Goal: Task Accomplishment & Management: Complete application form

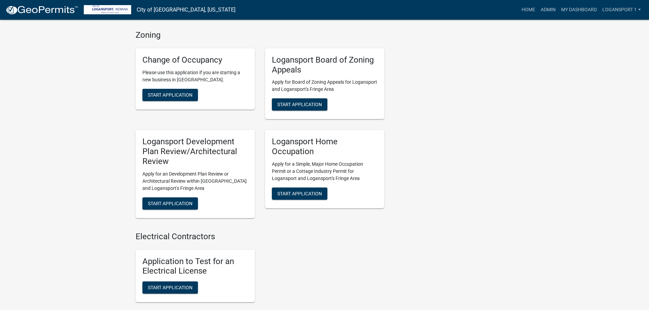
scroll to position [391, 0]
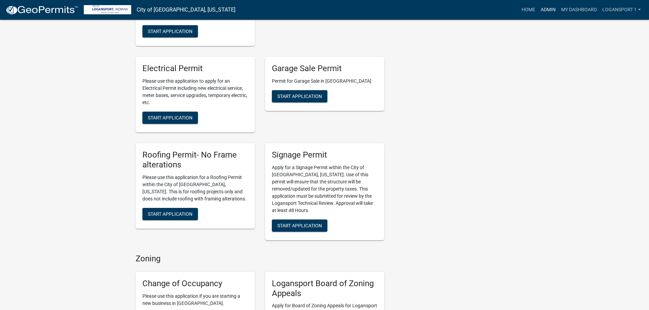
click at [547, 12] on link "Admin" at bounding box center [548, 9] width 20 height 13
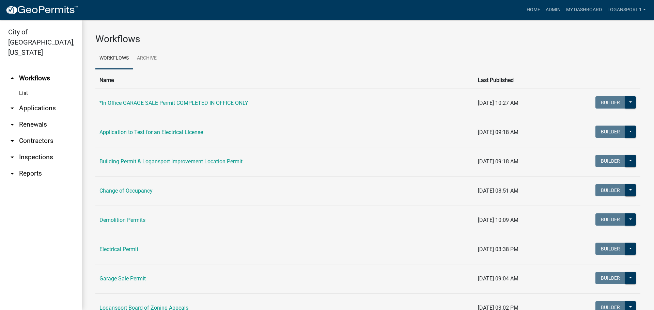
click at [38, 100] on link "arrow_drop_down Applications" at bounding box center [41, 108] width 82 height 16
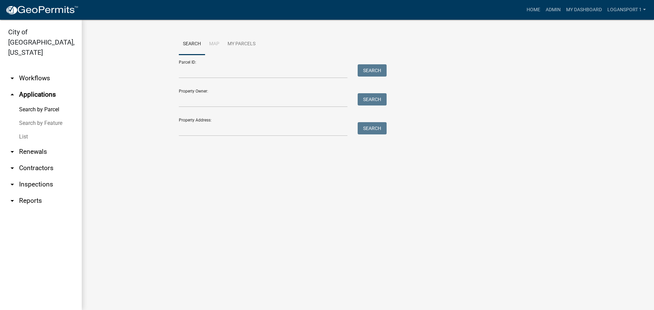
drag, startPoint x: 226, startPoint y: 120, endPoint x: 232, endPoint y: 127, distance: 9.5
click at [227, 120] on div "Property Address: Search" at bounding box center [281, 125] width 204 height 24
click at [234, 133] on input "Property Address:" at bounding box center [263, 129] width 169 height 14
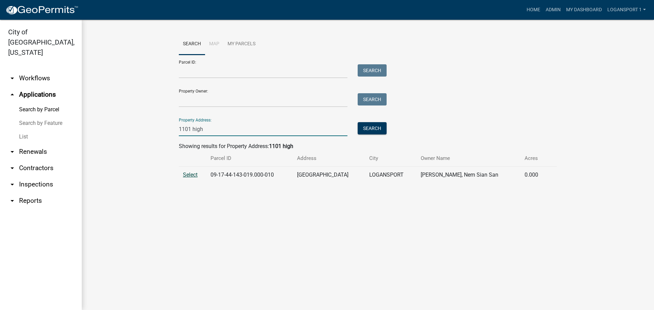
type input "1101 high"
click at [193, 173] on span "Select" at bounding box center [190, 175] width 15 height 6
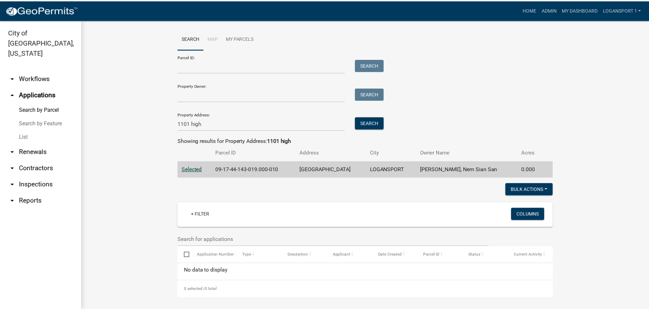
scroll to position [7, 0]
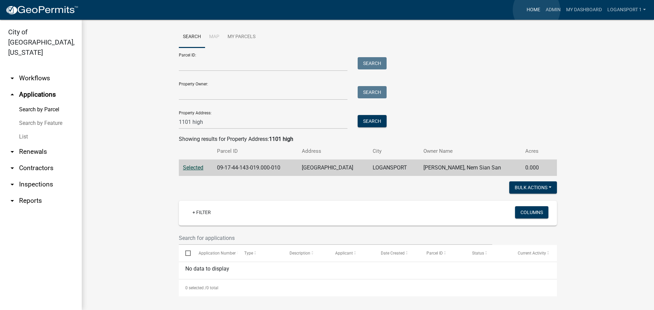
click at [537, 10] on link "Home" at bounding box center [533, 9] width 19 height 13
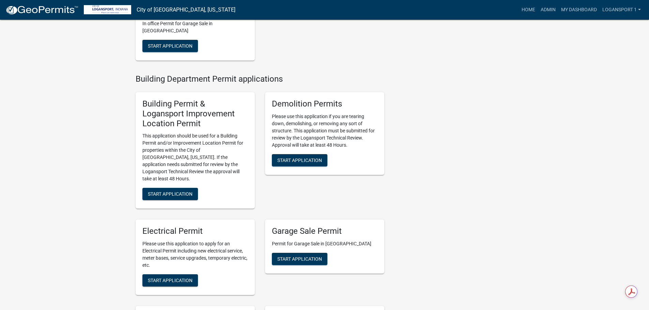
scroll to position [238, 0]
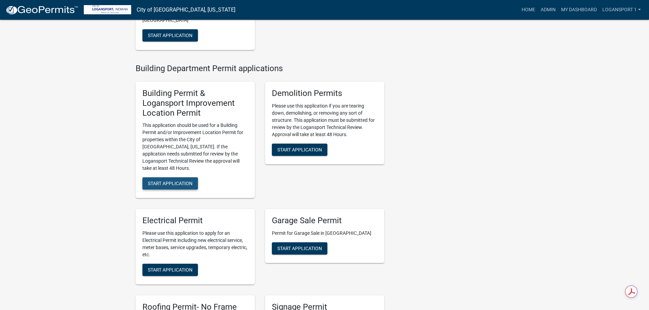
click at [179, 181] on span "Start Application" at bounding box center [170, 183] width 45 height 5
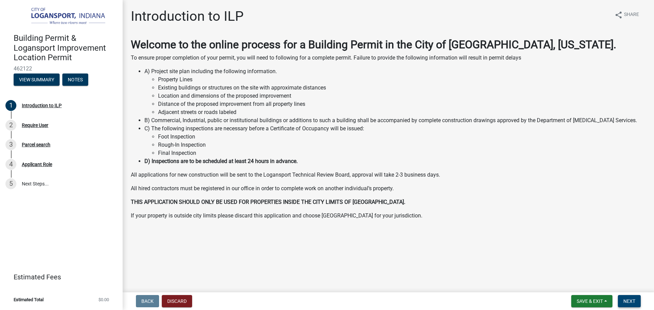
click at [632, 299] on span "Next" at bounding box center [629, 301] width 12 height 5
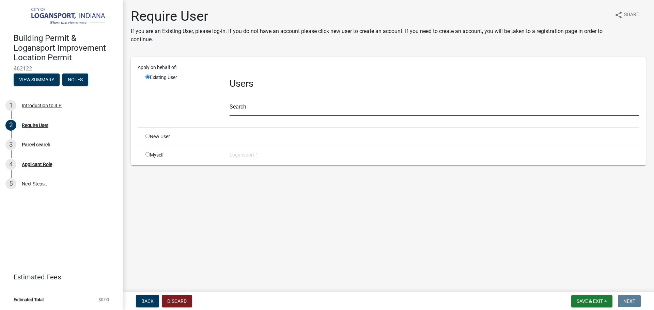
click at [266, 111] on input "text" at bounding box center [434, 109] width 409 height 14
click at [147, 134] on input "radio" at bounding box center [147, 136] width 4 height 4
radio input "true"
radio input "false"
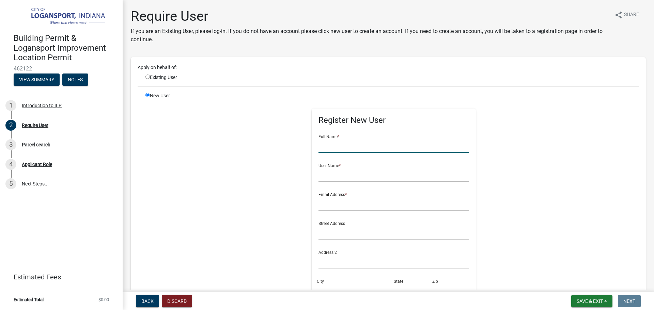
click at [419, 147] on input "text" at bounding box center [393, 146] width 151 height 14
click at [578, 132] on div "New User Register New User Full Name * User Name * Email Address * Street Addre…" at bounding box center [392, 245] width 504 height 307
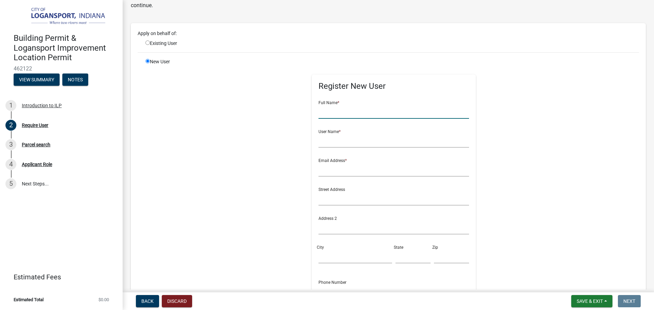
click at [344, 109] on input "text" at bounding box center [393, 112] width 151 height 14
type input "nem sian san [PERSON_NAME]"
click at [338, 145] on input "text" at bounding box center [393, 141] width 151 height 14
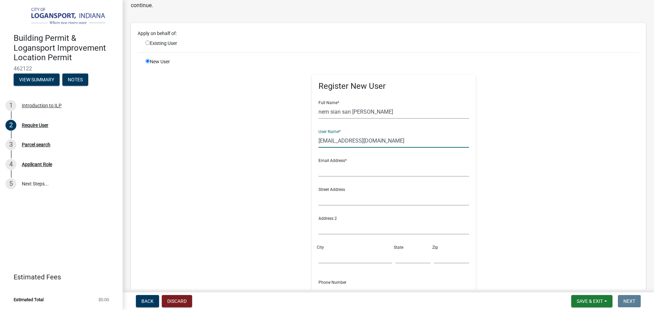
type input "[EMAIL_ADDRESS][DOMAIN_NAME]"
click at [387, 172] on input "text" at bounding box center [393, 170] width 151 height 14
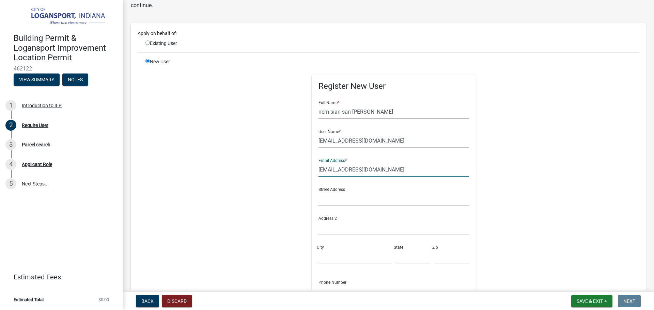
type input "[EMAIL_ADDRESS][DOMAIN_NAME]"
click at [323, 201] on input "text" at bounding box center [393, 199] width 151 height 14
type input "[STREET_ADDRESS]"
click at [338, 260] on input "City" at bounding box center [355, 257] width 74 height 14
type input "logansport"
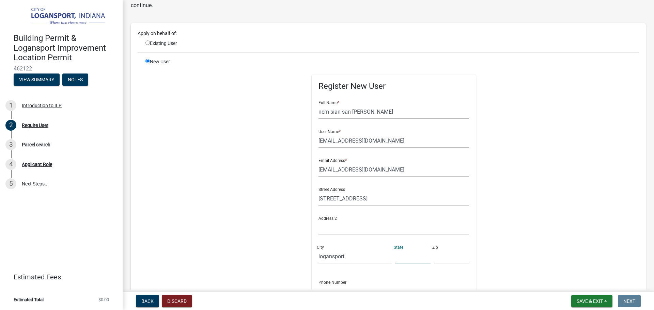
click at [395, 260] on input "text" at bounding box center [412, 257] width 35 height 14
type input "IN"
click at [434, 260] on input "text" at bounding box center [451, 257] width 35 height 14
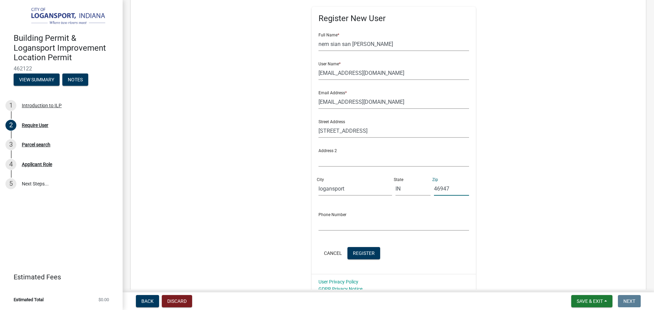
scroll to position [102, 0]
type input "46947"
click at [354, 223] on input "text" at bounding box center [393, 224] width 151 height 14
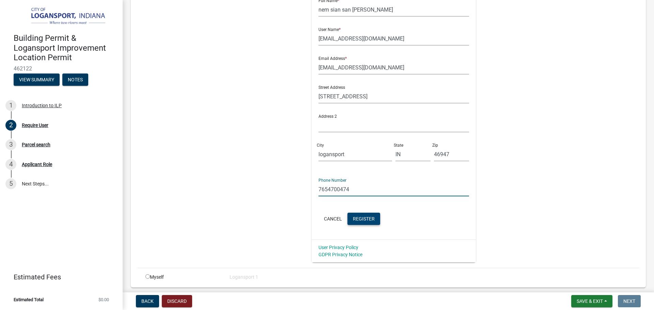
type input "7654700474"
click at [359, 218] on span "Register" at bounding box center [364, 218] width 22 height 5
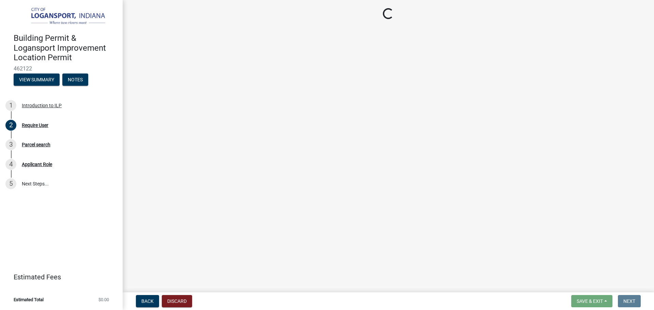
scroll to position [0, 0]
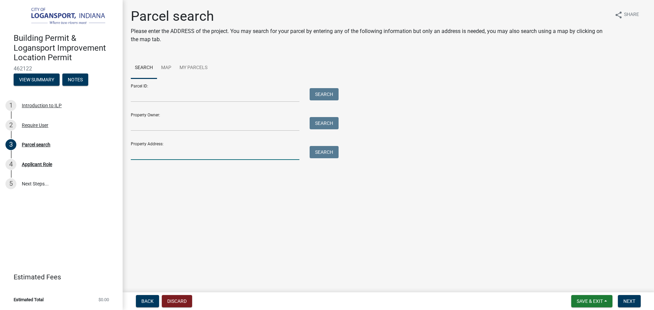
click at [214, 147] on input "Property Address:" at bounding box center [215, 153] width 169 height 14
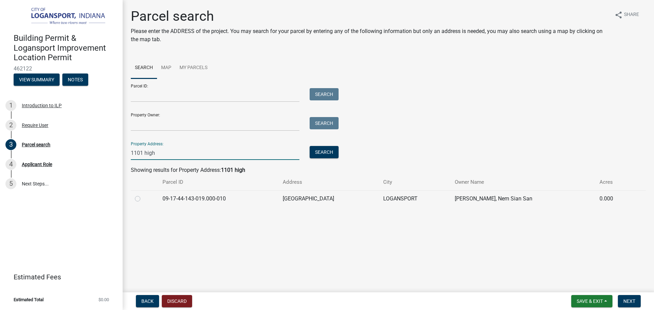
type input "1101 high"
click at [137, 198] on div at bounding box center [144, 199] width 19 height 8
click at [143, 195] on label at bounding box center [143, 195] width 0 height 0
click at [143, 199] on input "radio" at bounding box center [145, 197] width 4 height 4
radio input "true"
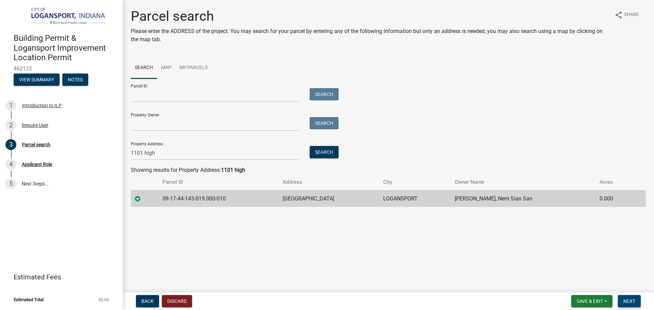
click at [624, 299] on span "Next" at bounding box center [629, 301] width 12 height 5
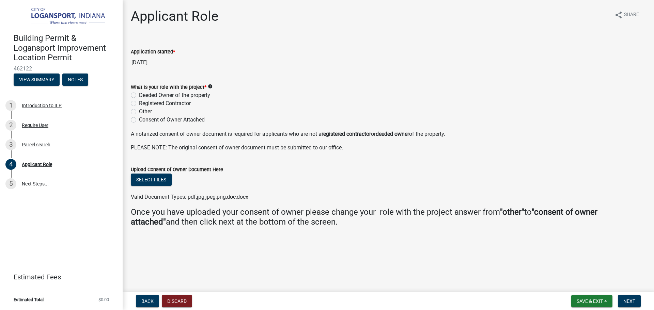
click at [139, 94] on label "Deeded Owner of the property" at bounding box center [174, 95] width 71 height 8
click at [139, 94] on input "Deeded Owner of the property" at bounding box center [141, 93] width 4 height 4
radio input "true"
click at [632, 299] on span "Next" at bounding box center [629, 301] width 12 height 5
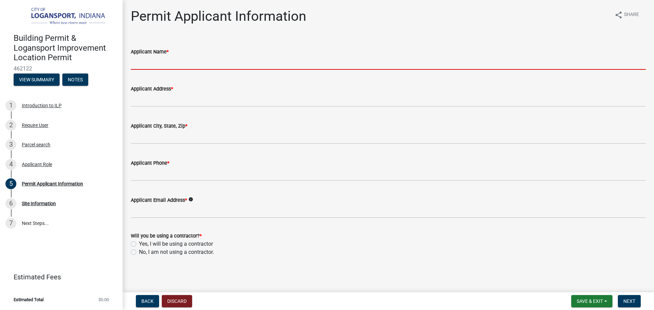
click at [181, 66] on input "Applicant Name *" at bounding box center [388, 63] width 515 height 14
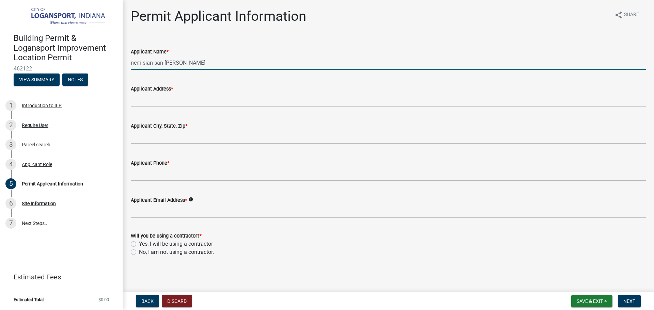
type input "nem sian san [PERSON_NAME]"
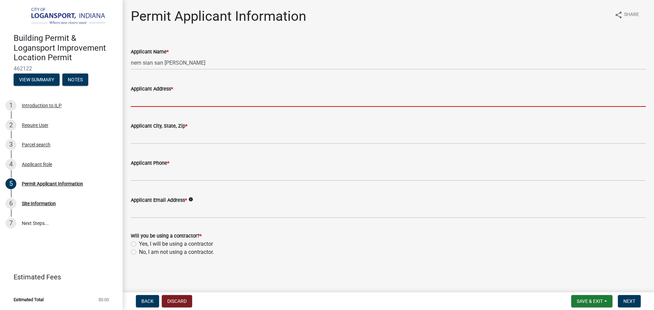
click at [145, 99] on input "Applicant Address *" at bounding box center [388, 100] width 515 height 14
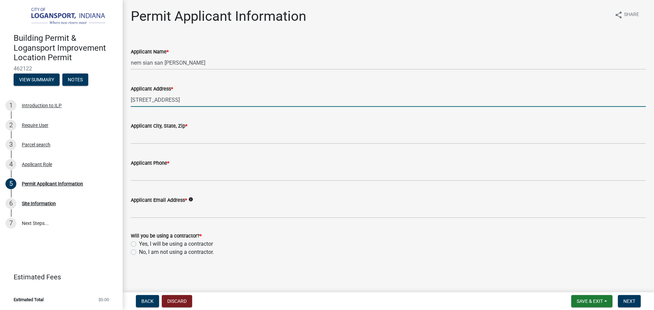
type input "[STREET_ADDRESS]"
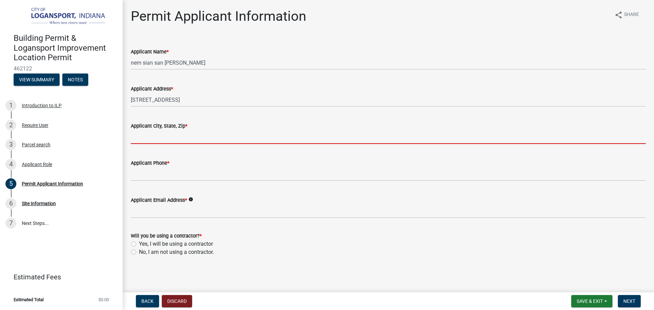
click at [159, 143] on input "Applicant City, State, Zip *" at bounding box center [388, 137] width 515 height 14
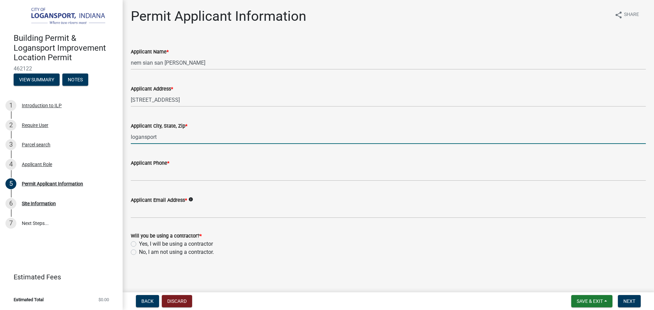
type input "Logansport, IN 46947"
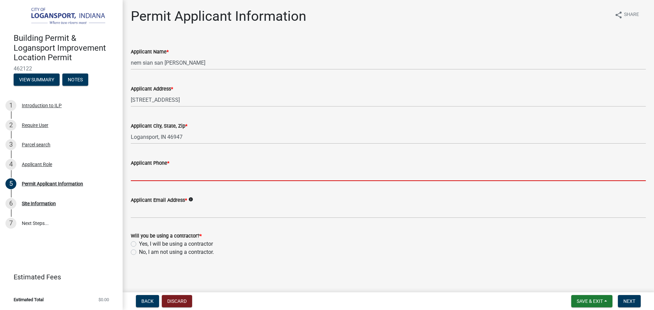
click at [179, 174] on input "Applicant Phone *" at bounding box center [388, 174] width 515 height 14
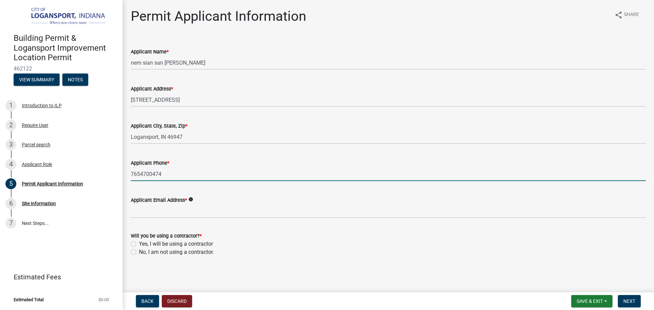
type input "7654700474"
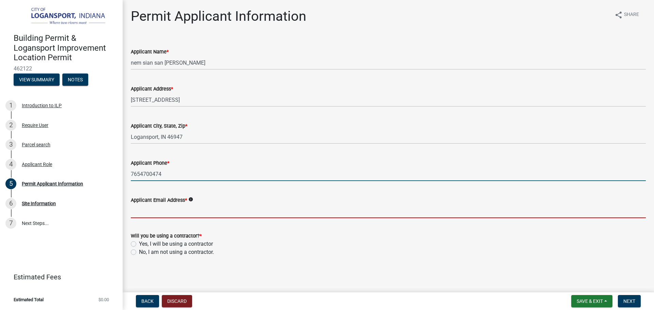
click at [156, 211] on input "Applicant Email Address *" at bounding box center [388, 211] width 515 height 14
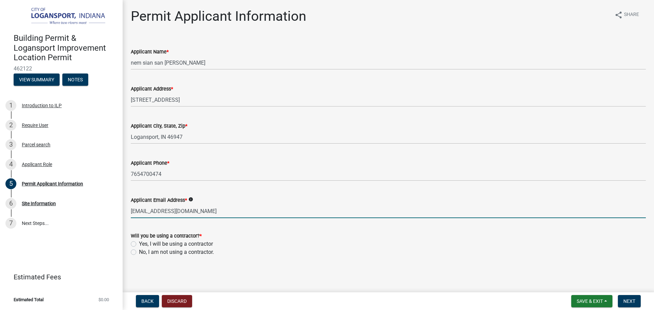
type input "[EMAIL_ADDRESS][DOMAIN_NAME]"
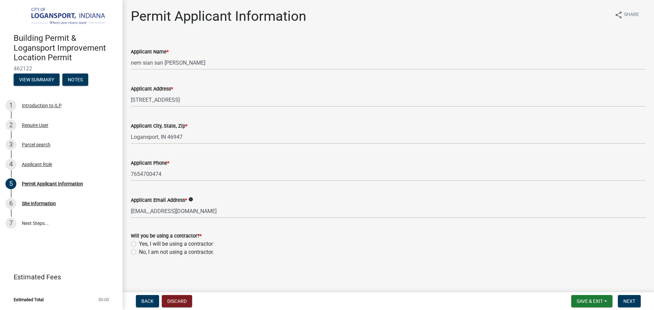
click at [139, 243] on label "Yes, I will be using a contractor" at bounding box center [176, 244] width 74 height 8
click at [139, 243] on input "Yes, I will be using a contractor" at bounding box center [141, 242] width 4 height 4
radio input "true"
click at [635, 302] on span "Next" at bounding box center [629, 301] width 12 height 5
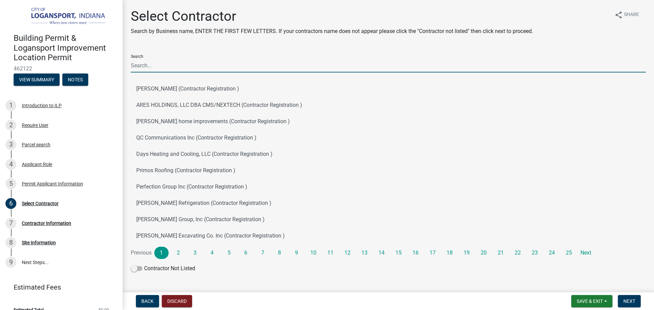
click at [204, 67] on input "Search" at bounding box center [388, 66] width 515 height 14
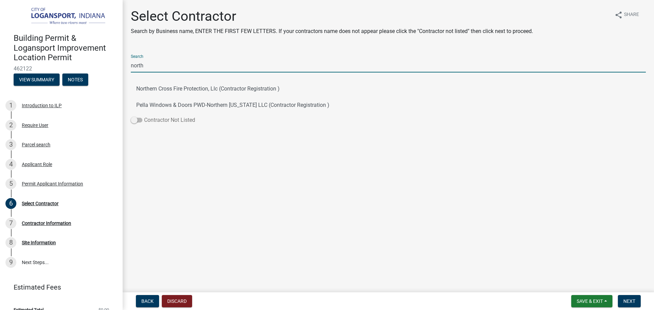
type input "north"
click at [135, 120] on span at bounding box center [137, 120] width 12 height 5
click at [144, 116] on input "Contractor Not Listed" at bounding box center [144, 116] width 0 height 0
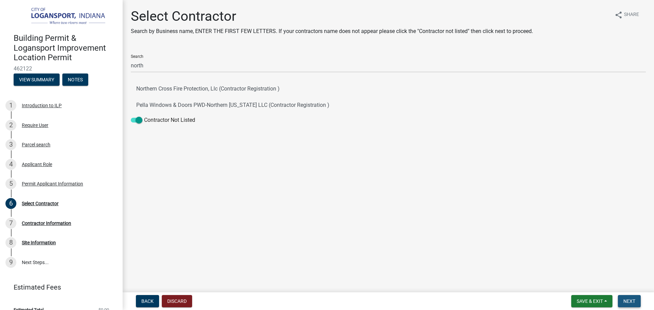
click at [632, 300] on span "Next" at bounding box center [629, 301] width 12 height 5
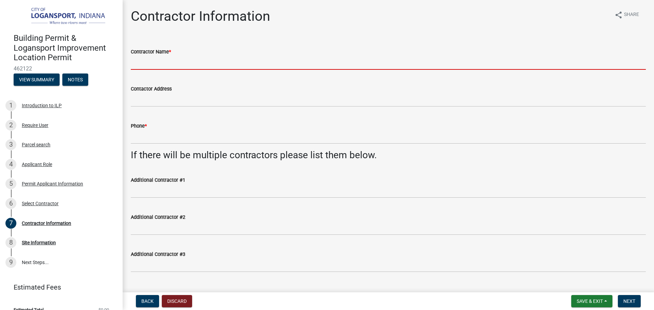
click at [223, 66] on input "Contractor Name *" at bounding box center [388, 63] width 515 height 14
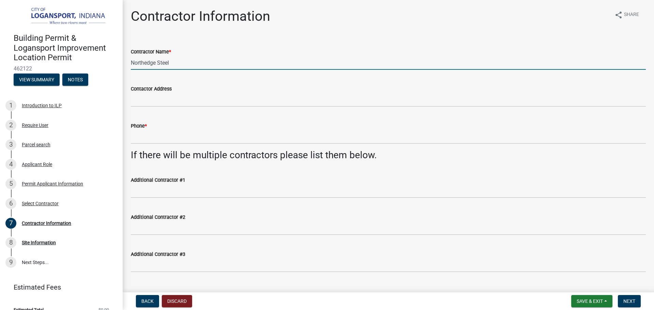
type input "Northedge Steel"
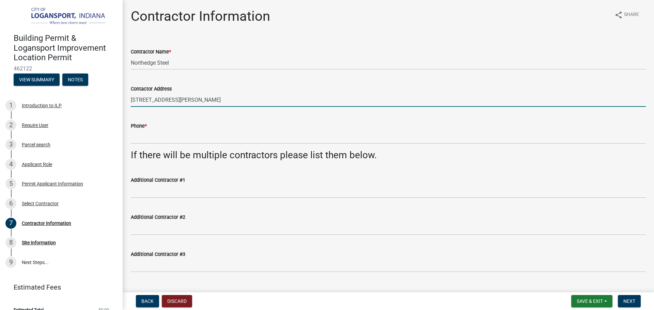
type input "[STREET_ADDRESS][PERSON_NAME]"
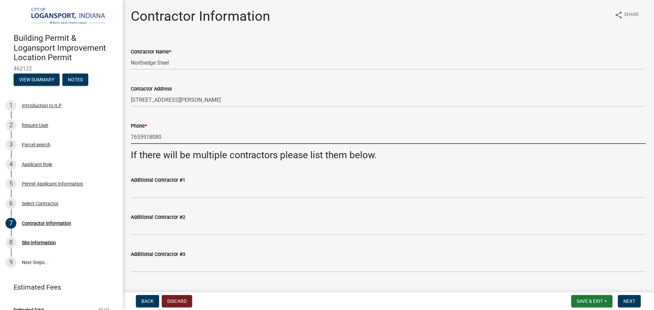
type input "7655918080"
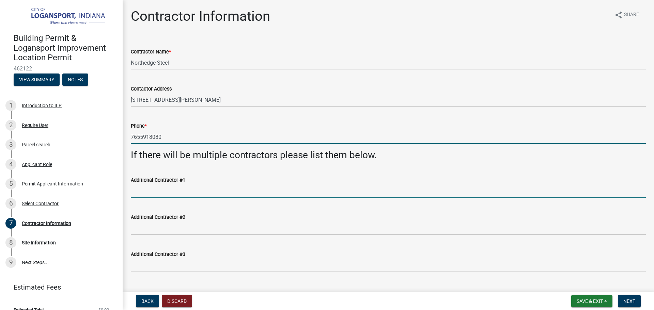
click at [169, 192] on input "Additional Contractor #1" at bounding box center [388, 191] width 515 height 14
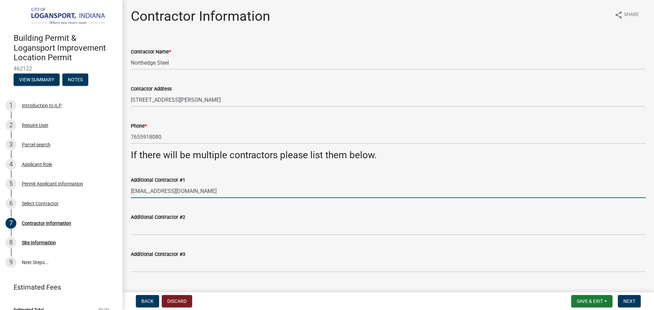
scroll to position [15, 0]
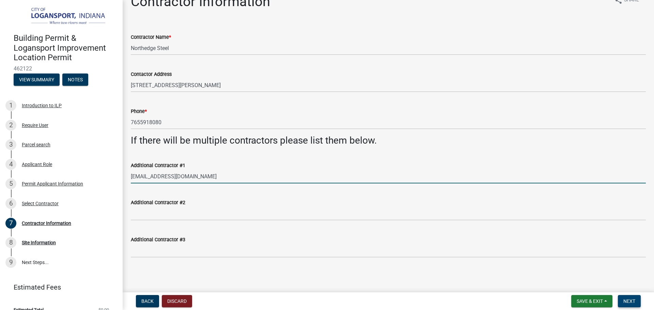
type input "[EMAIL_ADDRESS][DOMAIN_NAME]"
click at [634, 302] on span "Next" at bounding box center [629, 301] width 12 height 5
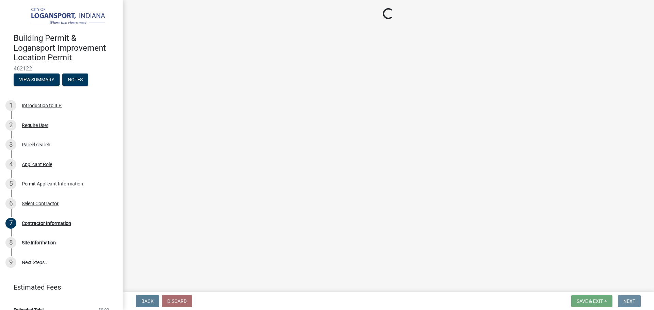
scroll to position [0, 0]
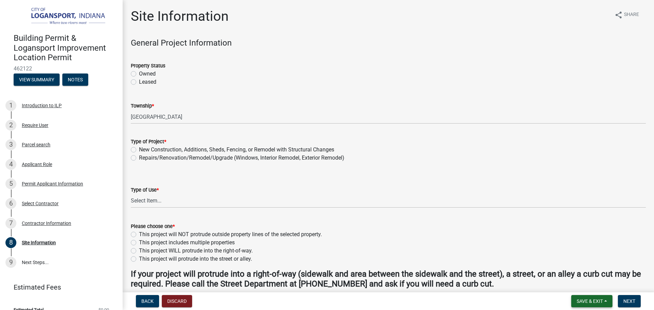
click at [597, 303] on span "Save & Exit" at bounding box center [590, 301] width 26 height 5
click at [583, 265] on button "Save" at bounding box center [585, 267] width 55 height 16
click at [147, 302] on span "Back" at bounding box center [147, 301] width 12 height 5
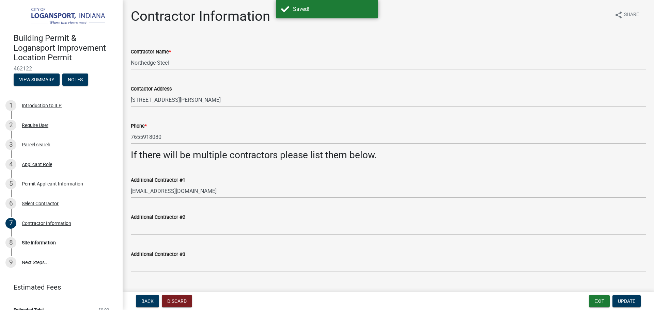
click at [207, 91] on div "Contactor Address" at bounding box center [388, 89] width 515 height 8
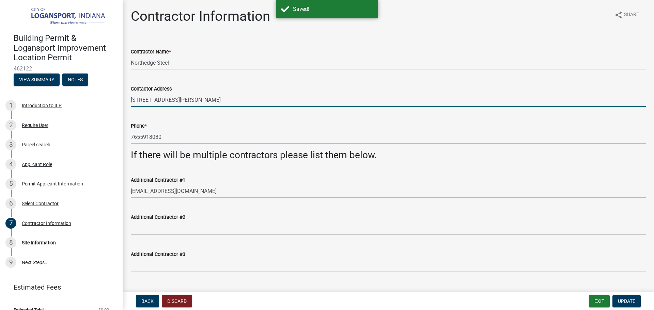
click at [208, 98] on input "[STREET_ADDRESS][PERSON_NAME]" at bounding box center [388, 100] width 515 height 14
type input "[STREET_ADDRESS][PERSON_NAME]"
click at [627, 297] on button "Update" at bounding box center [626, 301] width 28 height 12
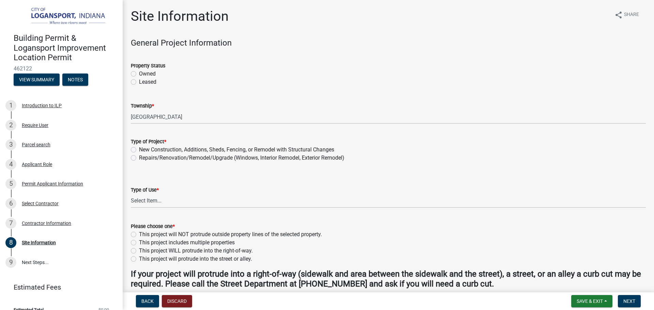
click at [134, 71] on div "Owned" at bounding box center [388, 74] width 515 height 8
click at [139, 149] on label "New Construction, Additions, Sheds, Fencing, or Remodel with Structural Changes" at bounding box center [236, 150] width 195 height 8
click at [139, 149] on input "New Construction, Additions, Sheds, Fencing, or Remodel with Structural Changes" at bounding box center [141, 148] width 4 height 4
radio input "true"
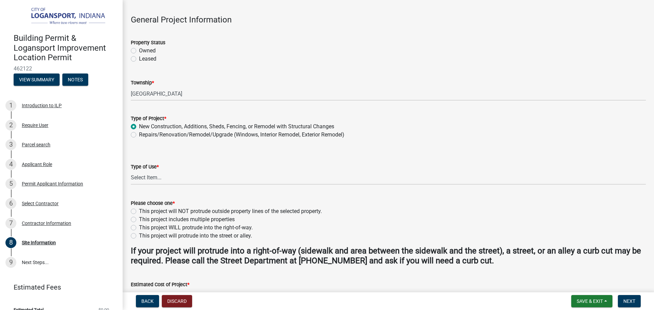
scroll to position [34, 0]
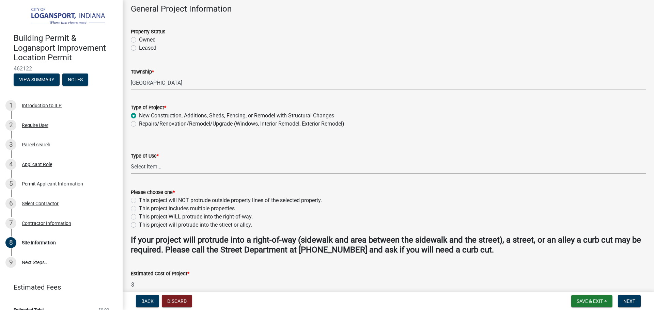
click at [157, 163] on select "Select Item... Residential Commercial/Industrial Agricultural Public/Semi Public" at bounding box center [388, 167] width 515 height 14
click at [131, 160] on select "Select Item... Residential Commercial/Industrial Agricultural Public/Semi Public" at bounding box center [388, 167] width 515 height 14
select select "62802869-e470-474a-8a4c-8dbe1ccdd5ac"
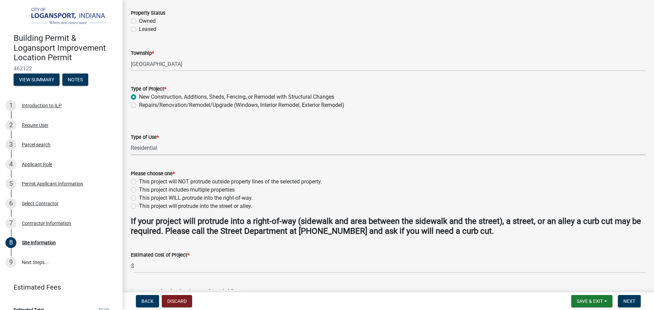
scroll to position [68, 0]
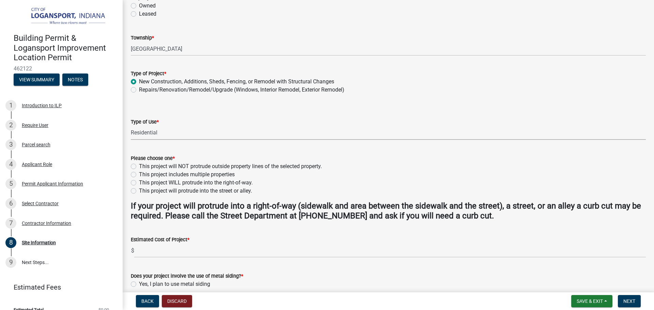
click at [139, 165] on label "This project will NOT protrude outside property lines of the selected property." at bounding box center [230, 166] width 183 height 8
click at [139, 165] on input "This project will NOT protrude outside property lines of the selected property." at bounding box center [141, 164] width 4 height 4
radio input "true"
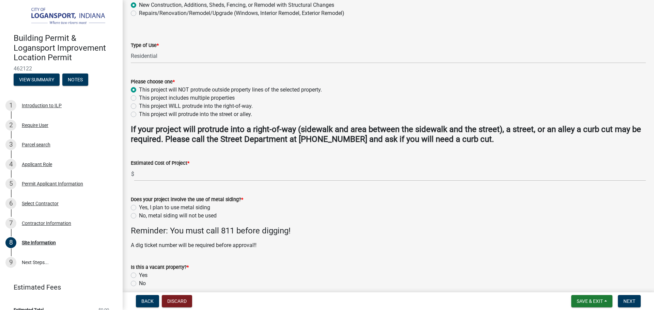
scroll to position [170, 0]
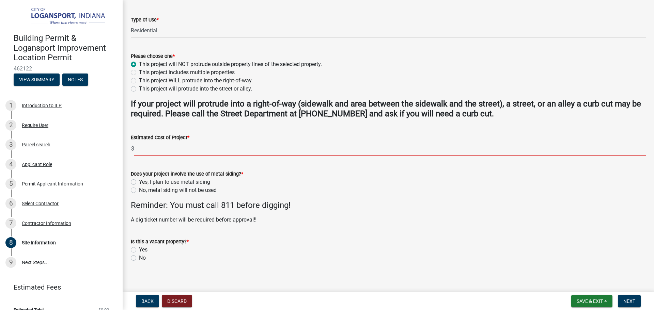
click at [160, 151] on input "text" at bounding box center [390, 149] width 512 height 14
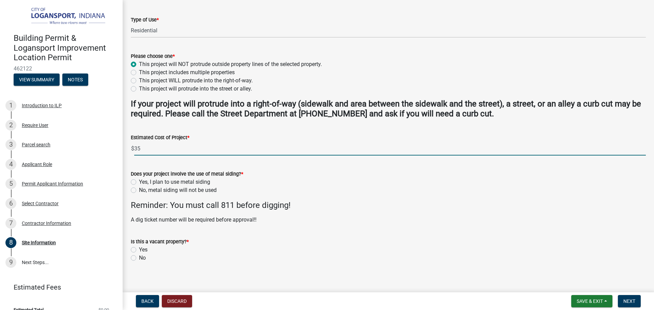
type input "3"
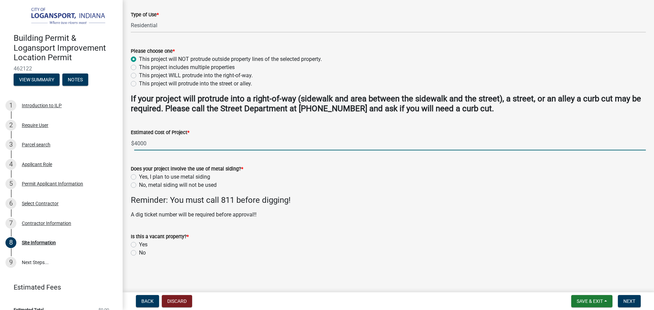
type input "4000"
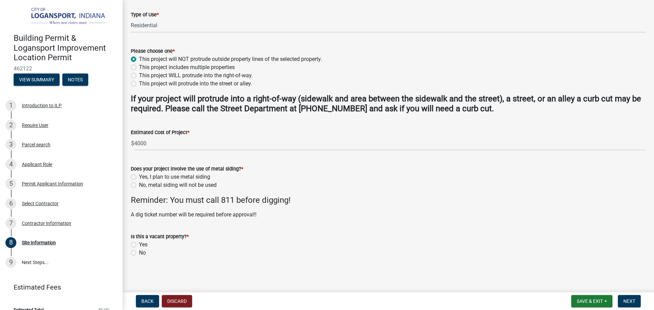
click at [139, 184] on label "No, metal siding will not be used" at bounding box center [178, 185] width 78 height 8
click at [139, 184] on input "No, metal siding will not be used" at bounding box center [141, 183] width 4 height 4
radio input "true"
click at [139, 176] on label "Yes, I plan to use metal siding" at bounding box center [174, 177] width 71 height 8
click at [139, 176] on input "Yes, I plan to use metal siding" at bounding box center [141, 175] width 4 height 4
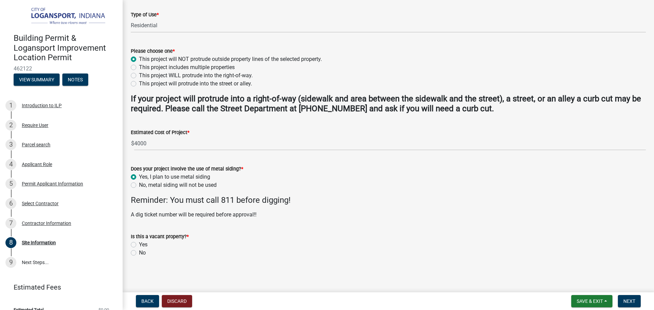
radio input "true"
click at [139, 251] on label "No" at bounding box center [142, 253] width 7 height 8
click at [139, 251] on input "No" at bounding box center [141, 251] width 4 height 4
radio input "true"
click at [627, 299] on span "Next" at bounding box center [629, 301] width 12 height 5
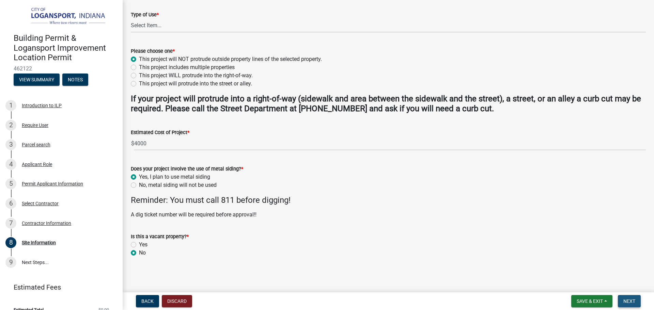
scroll to position [0, 0]
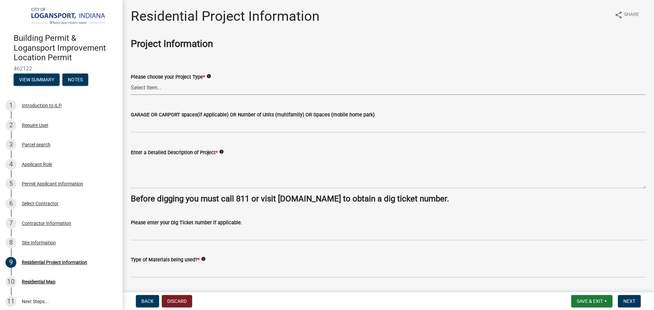
click at [259, 83] on select "Select Item... Single Family Pole Barn Home Multi Family Addition to Dwelling(a…" at bounding box center [388, 88] width 515 height 14
click at [131, 81] on select "Select Item... Single Family Pole Barn Home Multi Family Addition to Dwelling(a…" at bounding box center [388, 88] width 515 height 14
select select "10348b23-6364-40a0-8dca-30255dadf297"
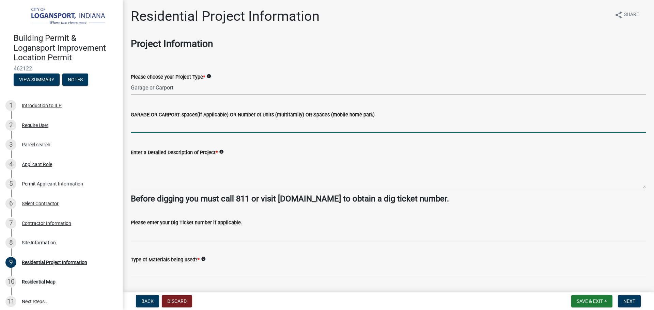
click at [198, 124] on input "text" at bounding box center [388, 126] width 515 height 14
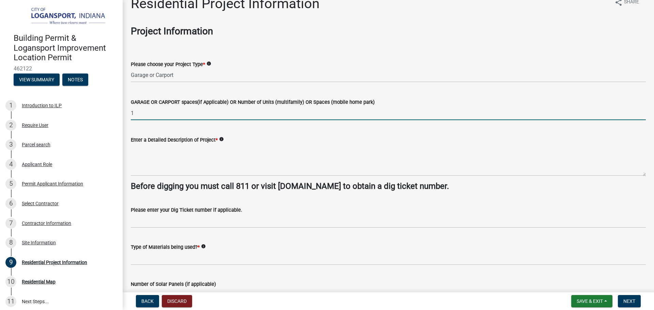
scroll to position [34, 0]
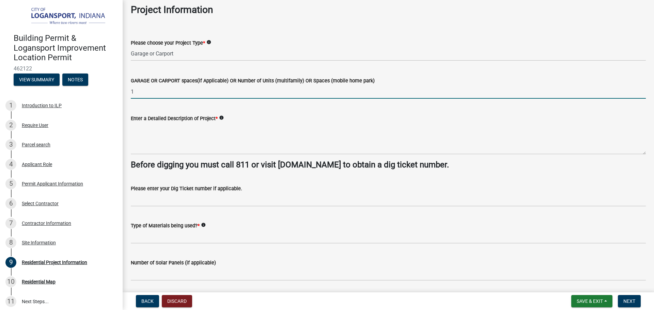
type input "1"
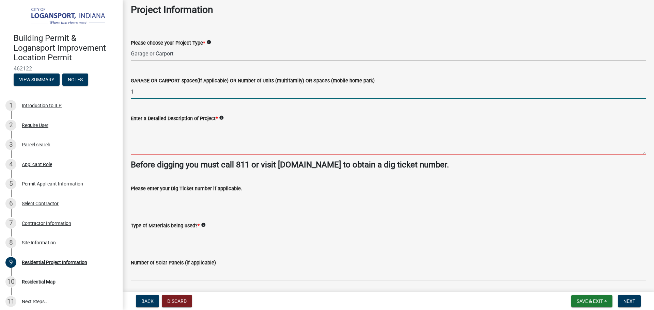
click at [209, 131] on textarea "Enter a Detailed Description of Project *" at bounding box center [388, 139] width 515 height 32
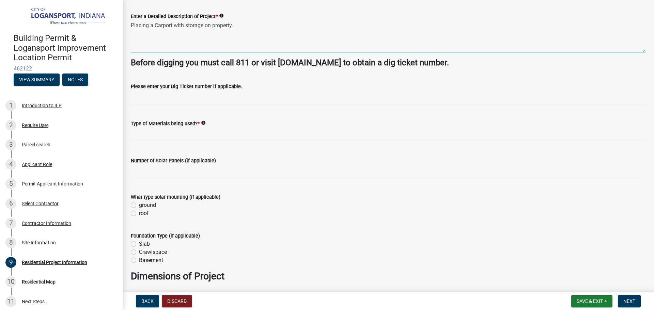
scroll to position [170, 0]
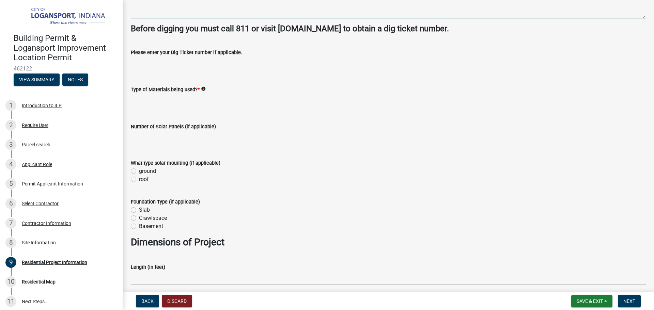
type textarea "Placing a Carport with storage on property."
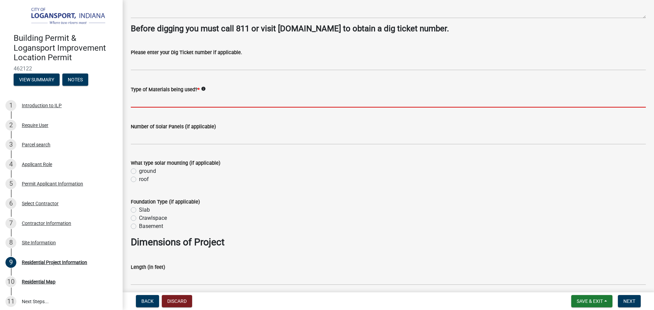
click at [198, 106] on input "Type of Materials being used? *" at bounding box center [388, 101] width 515 height 14
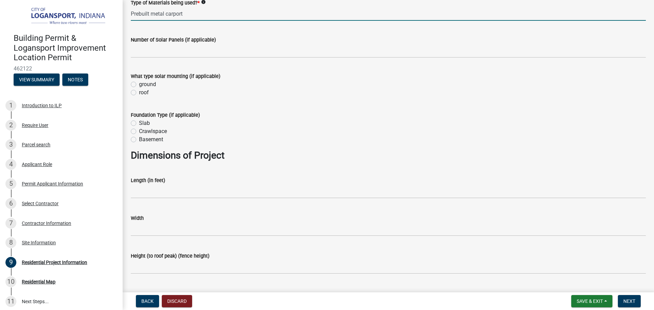
scroll to position [273, 0]
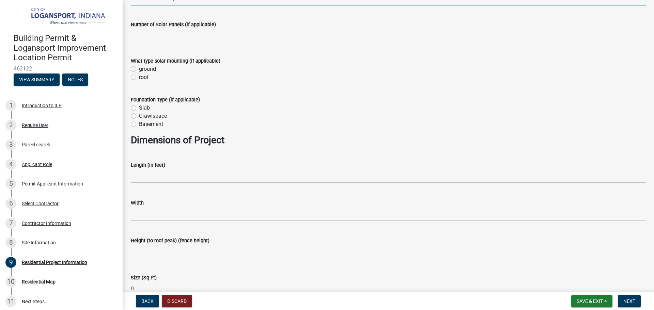
type input "Prebuilt metal carport"
click at [139, 107] on label "Slab" at bounding box center [144, 108] width 11 height 8
click at [139, 107] on input "Slab" at bounding box center [141, 106] width 4 height 4
radio input "true"
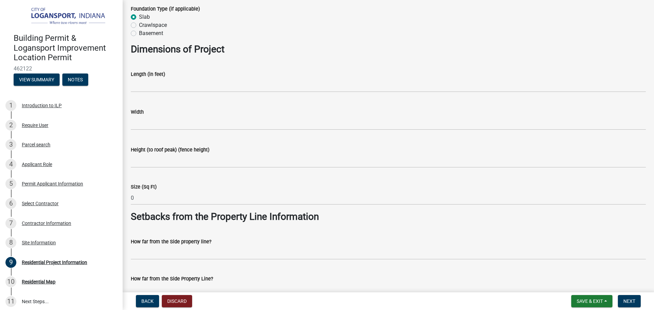
scroll to position [375, 0]
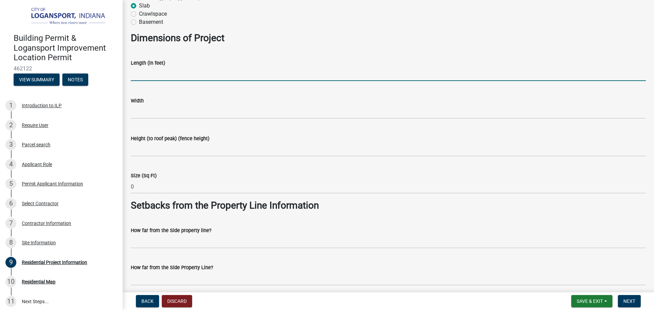
click at [212, 75] on input "text" at bounding box center [388, 74] width 515 height 14
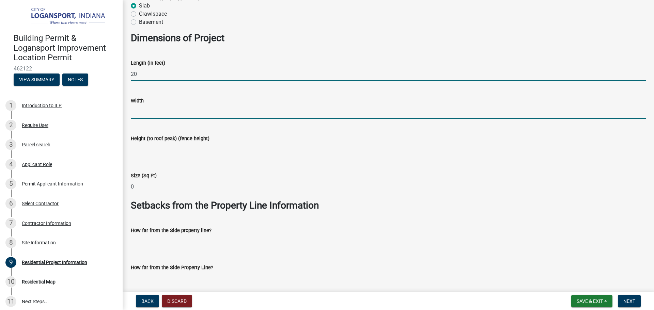
click at [149, 113] on input "text" at bounding box center [388, 112] width 515 height 14
click at [145, 78] on input "20" at bounding box center [388, 74] width 515 height 14
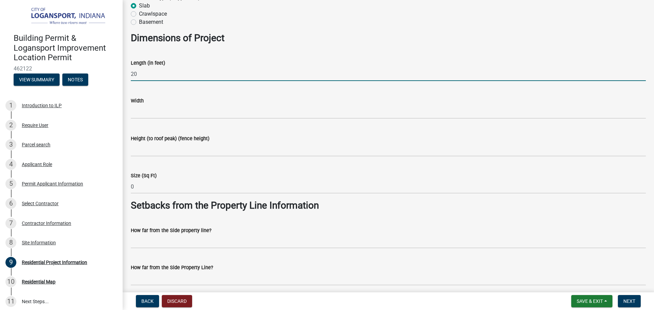
click at [145, 78] on input "20" at bounding box center [388, 74] width 515 height 14
type input "12"
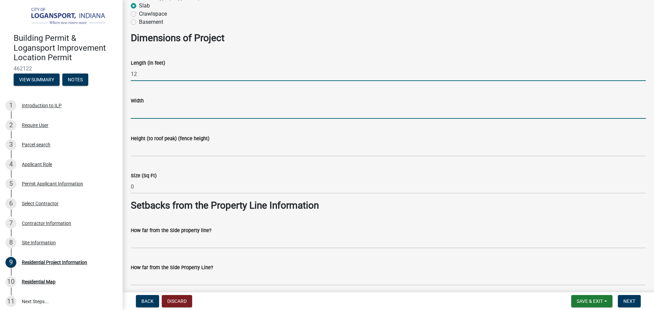
click at [149, 113] on input "text" at bounding box center [388, 112] width 515 height 14
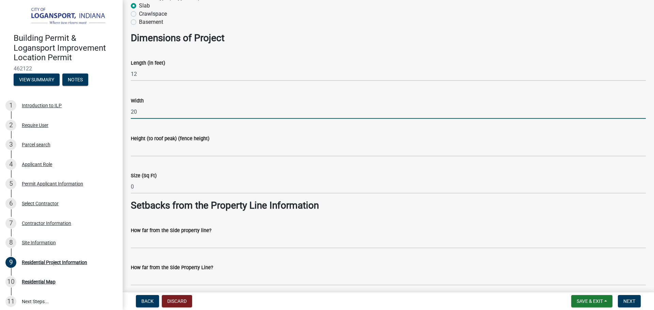
scroll to position [409, 0]
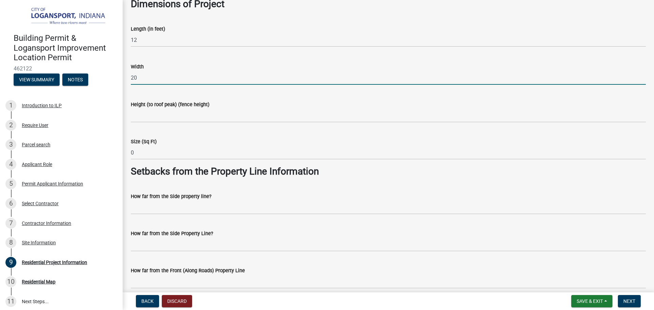
type input "20"
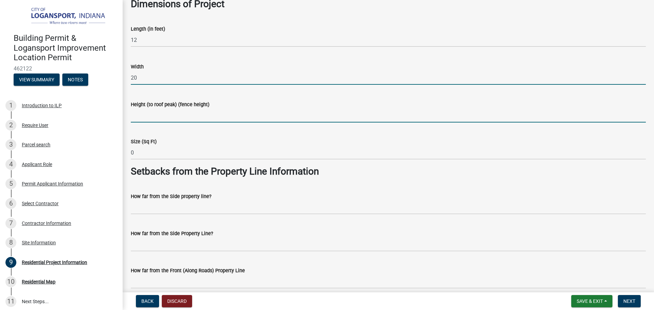
click at [150, 119] on input "Height (to roof peak) (fence height)" at bounding box center [388, 116] width 515 height 14
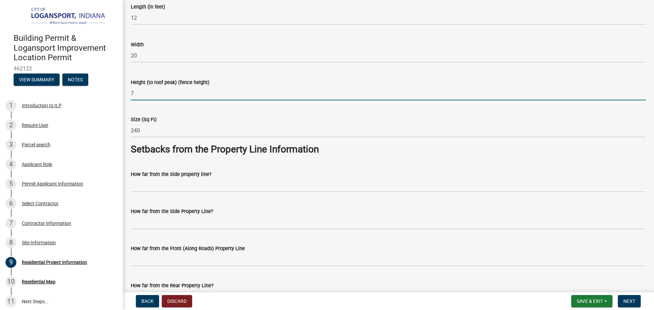
scroll to position [443, 0]
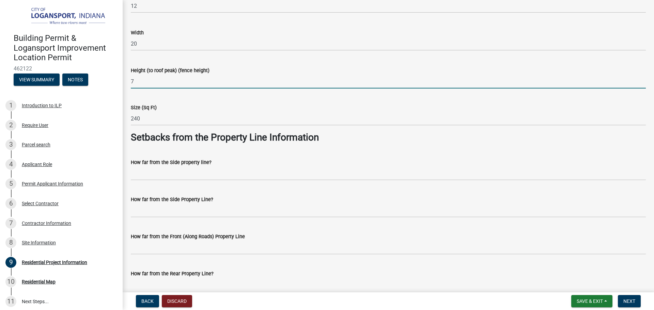
type input "7"
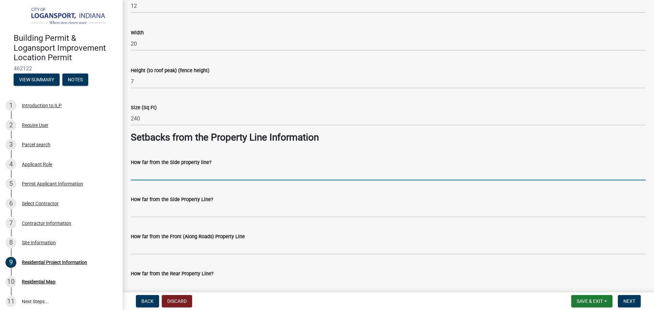
click at [219, 169] on input "How far from the Side property line?" at bounding box center [388, 174] width 515 height 14
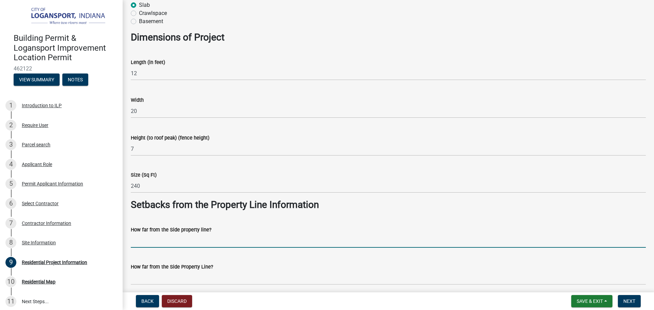
scroll to position [375, 0]
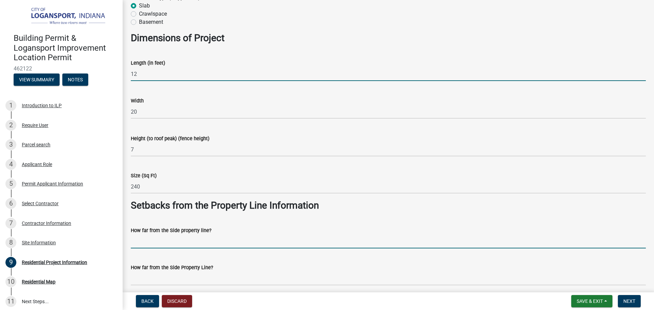
click at [147, 76] on input "12" at bounding box center [388, 74] width 515 height 14
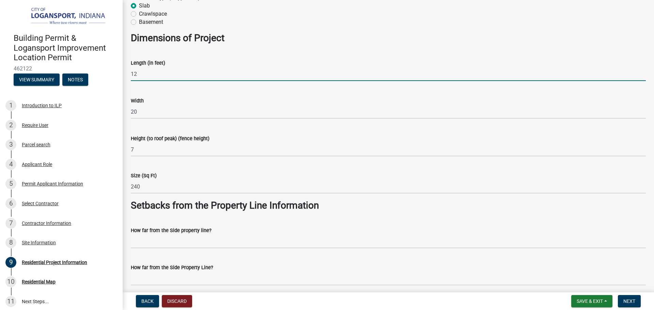
click at [147, 76] on input "12" at bounding box center [388, 74] width 515 height 14
type input "20"
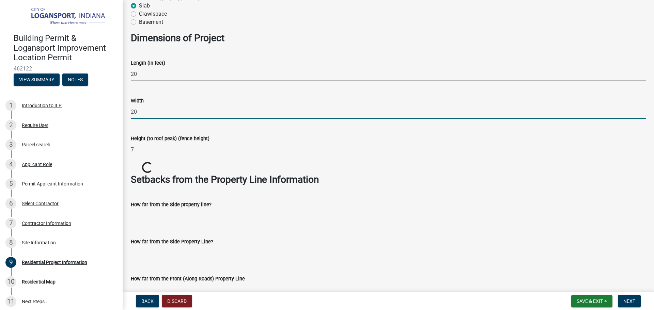
click at [147, 114] on input "20" at bounding box center [388, 112] width 515 height 14
type input "12"
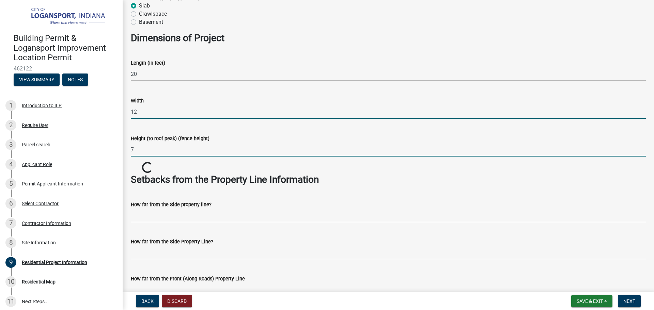
click at [286, 156] on input "7" at bounding box center [388, 150] width 515 height 14
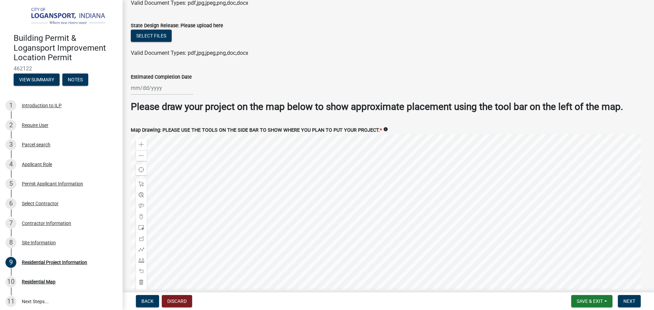
scroll to position [1260, 0]
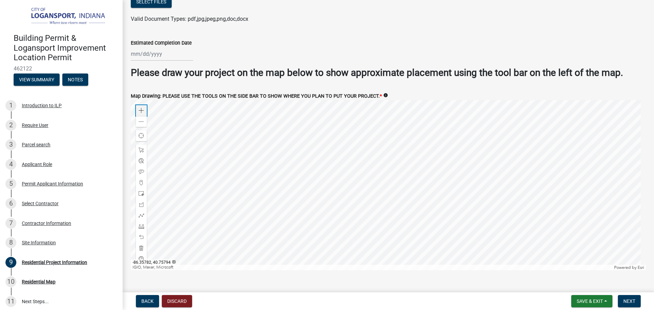
click at [138, 105] on div "Zoom in" at bounding box center [141, 110] width 11 height 11
click at [139, 108] on span at bounding box center [141, 110] width 5 height 5
click at [360, 124] on div at bounding box center [388, 185] width 515 height 170
click at [143, 224] on span at bounding box center [141, 226] width 5 height 5
click at [347, 217] on div at bounding box center [388, 185] width 515 height 170
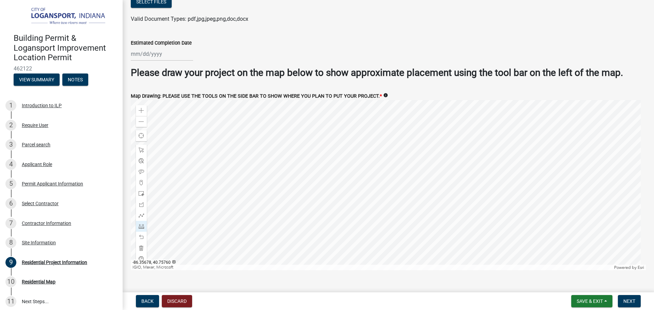
click at [419, 201] on div at bounding box center [388, 185] width 515 height 170
click at [421, 202] on div at bounding box center [388, 185] width 515 height 170
click at [349, 218] on div at bounding box center [388, 185] width 515 height 170
click at [359, 260] on div at bounding box center [388, 185] width 515 height 170
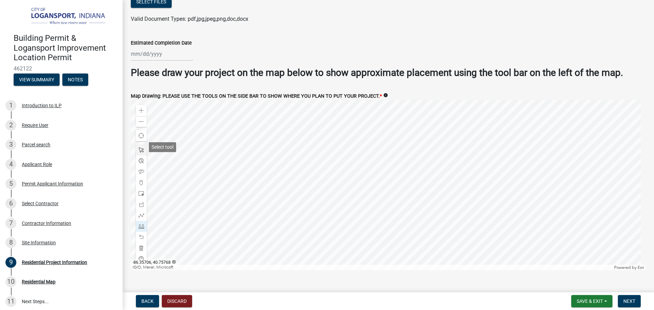
click at [144, 147] on div at bounding box center [141, 150] width 11 height 11
click at [398, 207] on div at bounding box center [388, 185] width 515 height 170
click at [409, 224] on div at bounding box center [388, 185] width 515 height 170
click at [429, 233] on div at bounding box center [388, 185] width 515 height 170
click at [431, 178] on div at bounding box center [388, 185] width 515 height 170
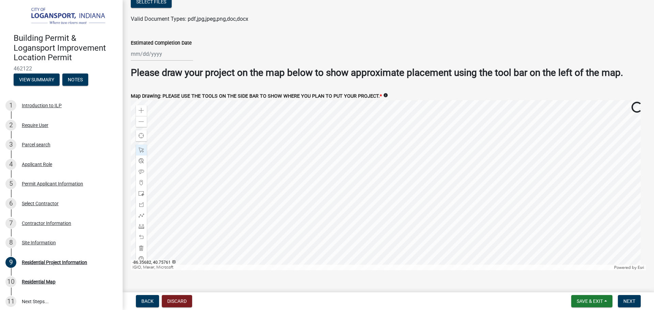
click at [384, 193] on div at bounding box center [388, 185] width 515 height 170
click at [143, 119] on span at bounding box center [141, 121] width 5 height 5
click at [402, 186] on div at bounding box center [388, 185] width 515 height 170
click at [382, 179] on div at bounding box center [388, 185] width 515 height 170
click at [404, 184] on div at bounding box center [388, 185] width 515 height 170
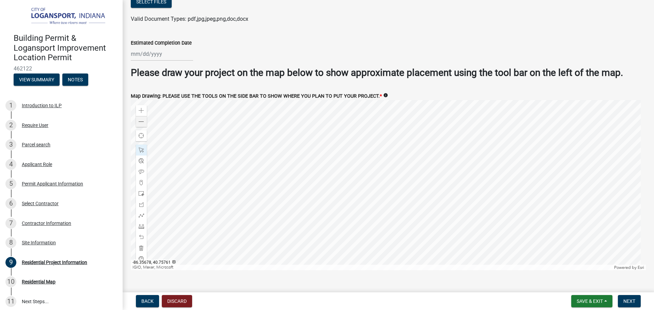
click at [405, 186] on div at bounding box center [388, 185] width 515 height 170
click at [424, 186] on div at bounding box center [388, 185] width 515 height 170
click at [476, 149] on span "Close" at bounding box center [475, 151] width 5 height 5
click at [425, 189] on div at bounding box center [388, 185] width 515 height 170
click at [303, 155] on div at bounding box center [388, 185] width 515 height 170
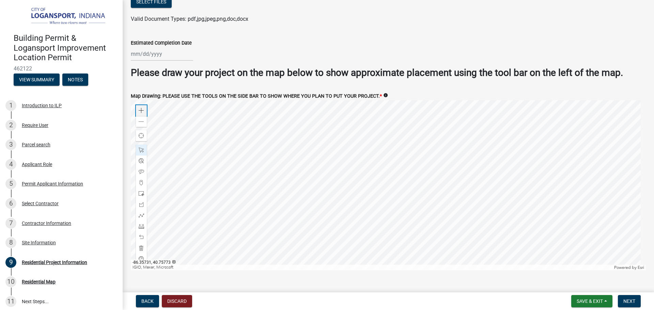
click at [141, 105] on div "Zoom in" at bounding box center [141, 110] width 11 height 11
click at [137, 225] on div at bounding box center [141, 226] width 11 height 11
click at [440, 211] on div at bounding box center [388, 185] width 515 height 170
click at [437, 192] on div at bounding box center [388, 185] width 515 height 170
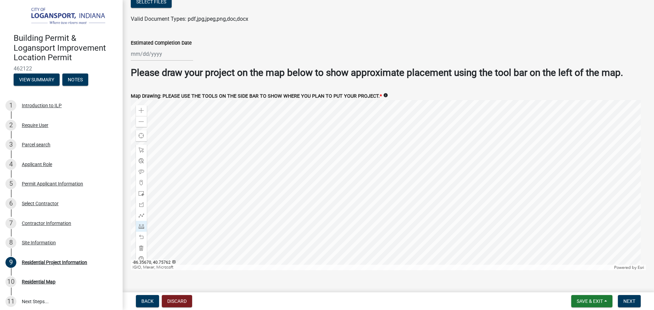
click at [501, 173] on div at bounding box center [388, 185] width 515 height 170
click at [465, 181] on div at bounding box center [388, 185] width 515 height 170
click at [309, 219] on div at bounding box center [388, 185] width 515 height 170
click at [394, 202] on div at bounding box center [388, 185] width 515 height 170
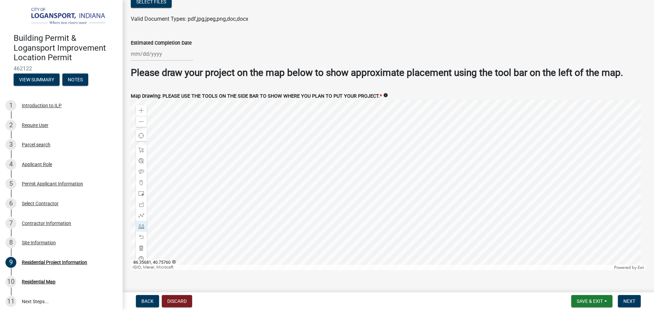
click at [394, 202] on div at bounding box center [388, 185] width 515 height 170
click at [143, 148] on span at bounding box center [141, 149] width 5 height 5
click at [438, 151] on div at bounding box center [388, 185] width 515 height 170
click at [439, 147] on div at bounding box center [388, 185] width 515 height 170
click at [526, 147] on div at bounding box center [388, 185] width 515 height 170
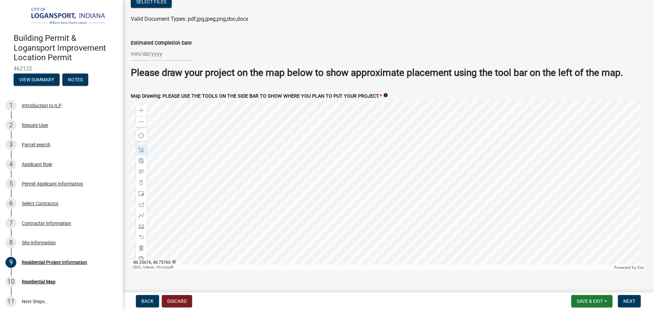
click at [438, 206] on div at bounding box center [388, 185] width 515 height 170
click at [511, 169] on span "Close" at bounding box center [508, 171] width 5 height 5
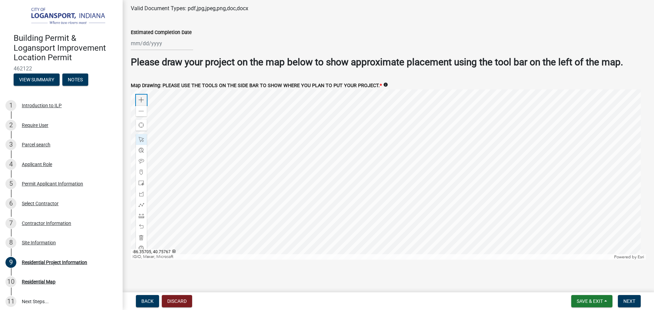
click at [143, 97] on span at bounding box center [141, 99] width 5 height 5
click at [515, 209] on div at bounding box center [388, 175] width 515 height 170
click at [489, 199] on div at bounding box center [388, 175] width 515 height 170
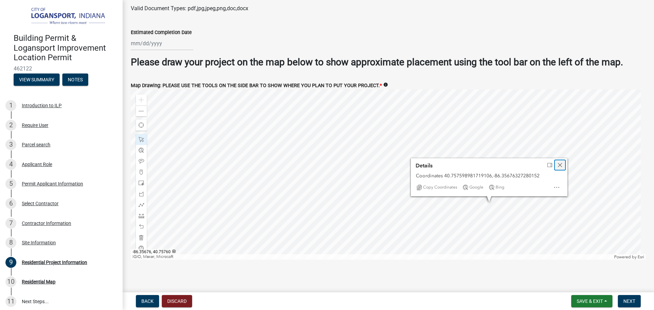
click at [559, 163] on span "Close" at bounding box center [559, 164] width 5 height 5
click at [493, 198] on div at bounding box center [388, 175] width 515 height 170
click at [532, 205] on div at bounding box center [388, 175] width 515 height 170
click at [536, 199] on div at bounding box center [388, 175] width 515 height 170
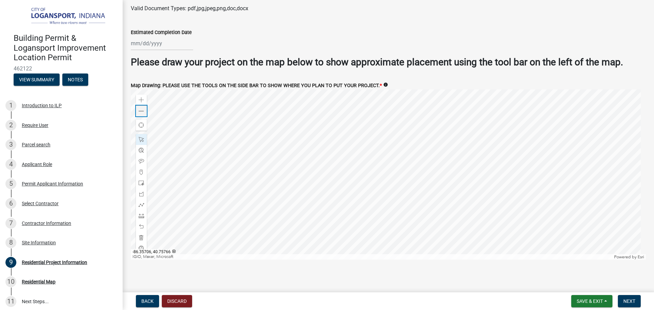
click at [142, 110] on span at bounding box center [141, 111] width 5 height 5
click at [472, 154] on div at bounding box center [388, 175] width 515 height 170
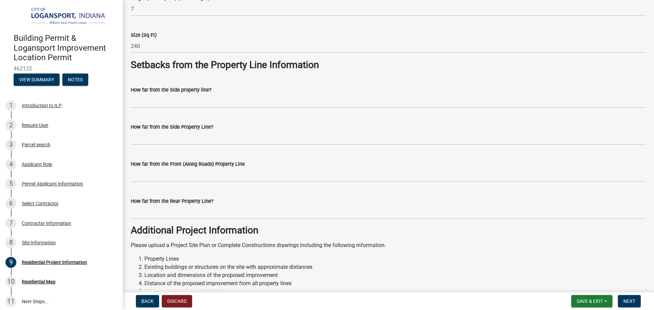
scroll to position [522, 0]
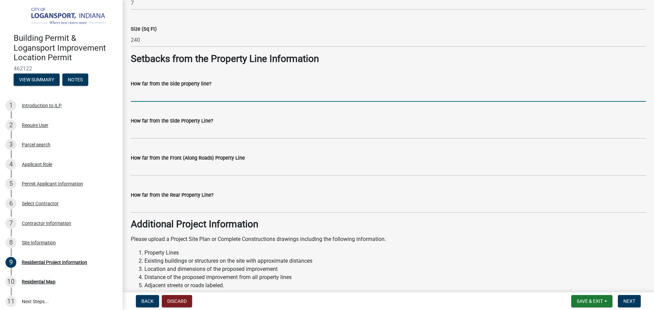
click at [163, 100] on input "How far from the Side property line?" at bounding box center [388, 95] width 515 height 14
type input "10"
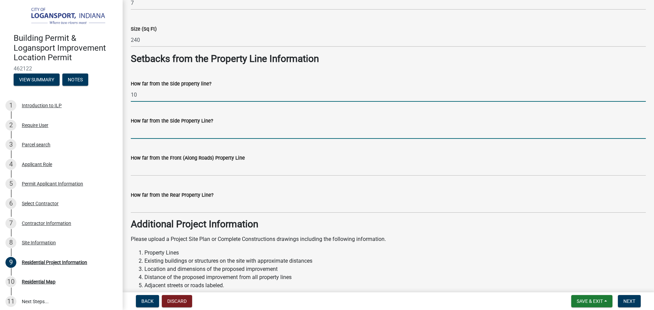
click at [147, 131] on input "How far from the Side Property Line?" at bounding box center [388, 132] width 515 height 14
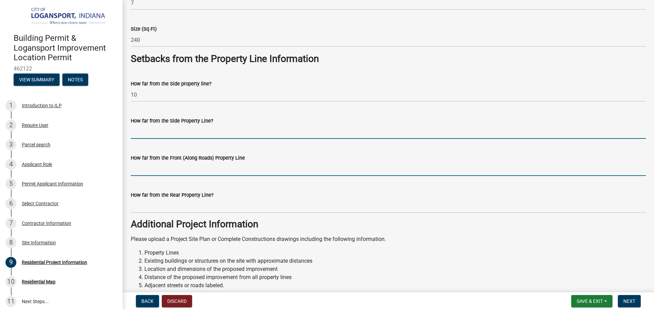
click at [151, 172] on input "How far from the Front (Along Roads) Property Line" at bounding box center [388, 169] width 515 height 14
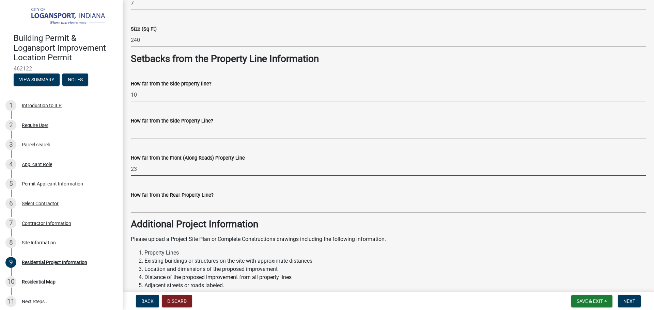
type input "23"
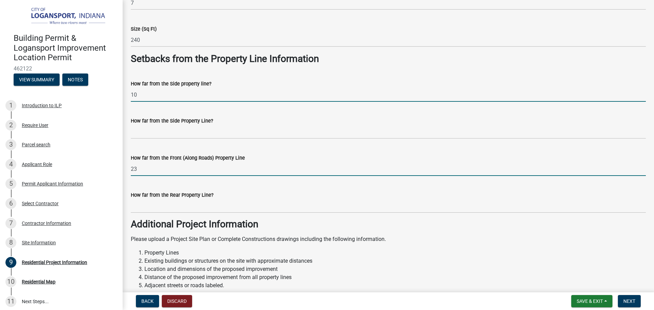
click at [143, 94] on input "10" at bounding box center [388, 95] width 515 height 14
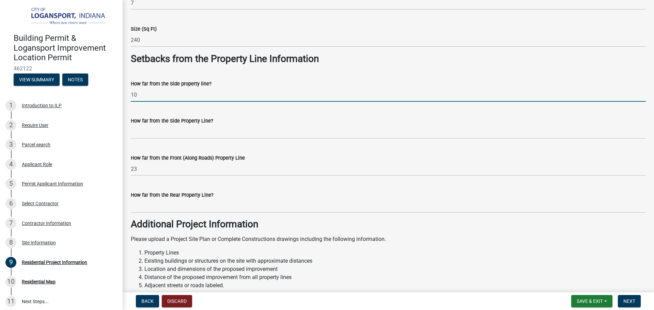
click at [143, 94] on input "10" at bounding box center [388, 95] width 515 height 14
type input "4"
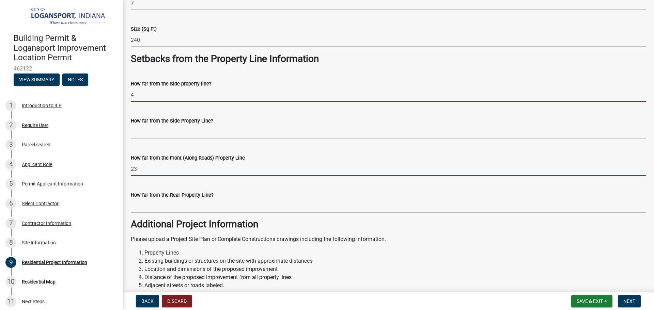
click at [155, 170] on input "23" at bounding box center [388, 169] width 515 height 14
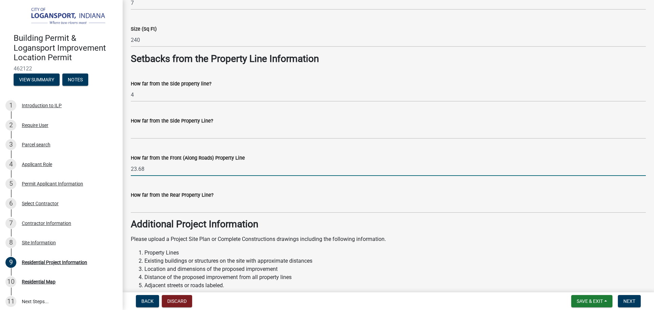
type input "23.68"
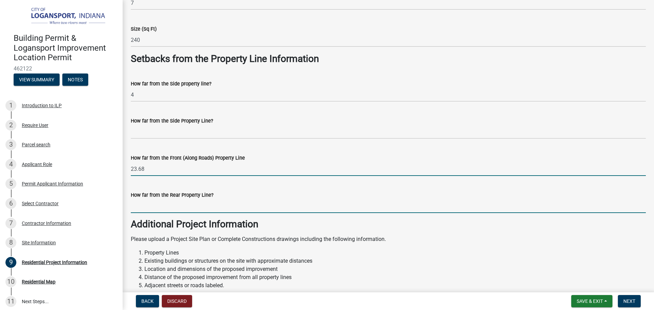
click at [159, 211] on input "How far from the Rear Property Line?" at bounding box center [388, 206] width 515 height 14
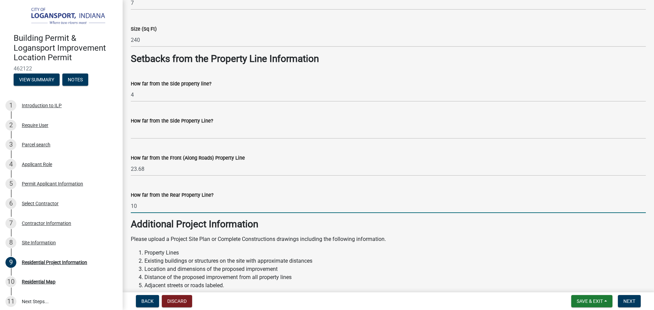
type input "10"
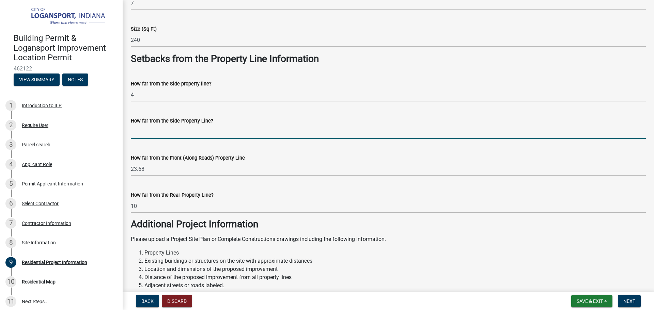
click at [202, 135] on input "How far from the Side Property Line?" at bounding box center [388, 132] width 515 height 14
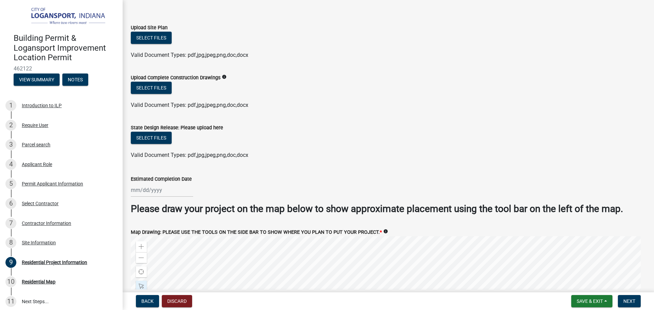
scroll to position [1169, 0]
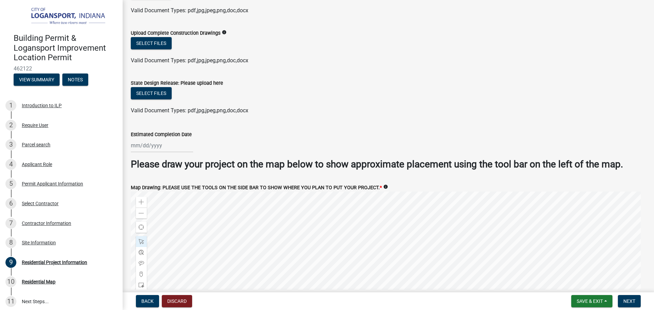
click at [500, 91] on div "Select files" at bounding box center [388, 94] width 515 height 14
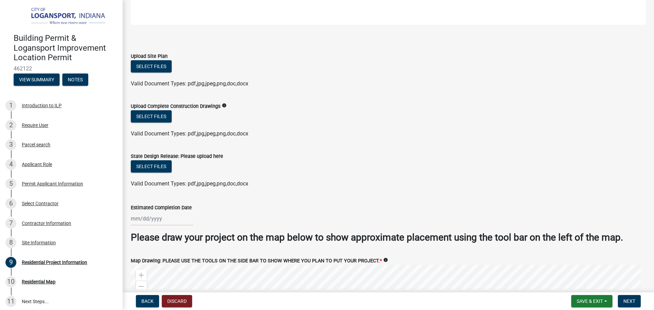
scroll to position [1101, 0]
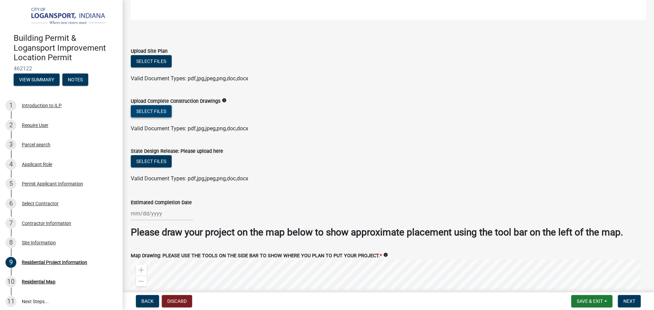
click at [150, 110] on button "Select files" at bounding box center [151, 111] width 41 height 12
click at [148, 112] on button "Select files" at bounding box center [151, 111] width 41 height 12
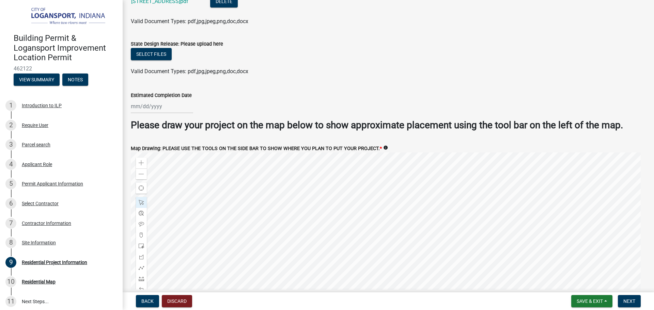
scroll to position [1237, 0]
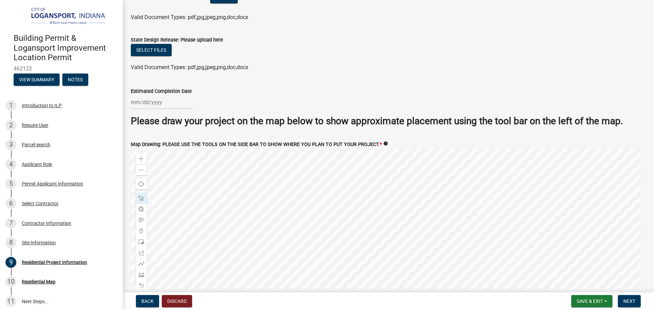
click at [164, 96] on div at bounding box center [162, 102] width 62 height 14
select select "8"
select select "2025"
click at [201, 114] on span "Next month" at bounding box center [202, 116] width 5 height 5
select select "9"
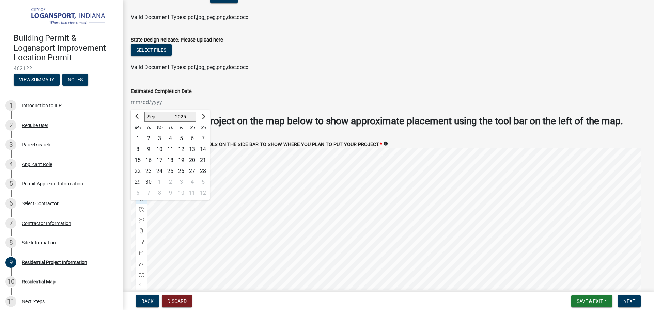
click at [148, 177] on div "30" at bounding box center [148, 182] width 11 height 11
type input "[DATE]"
click at [568, 41] on div "State Design Release: Please upload here" at bounding box center [388, 40] width 515 height 8
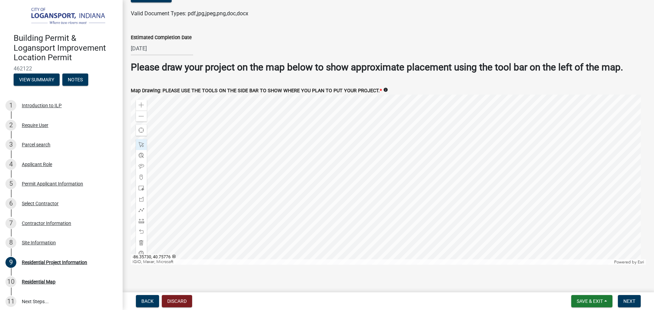
scroll to position [1296, 0]
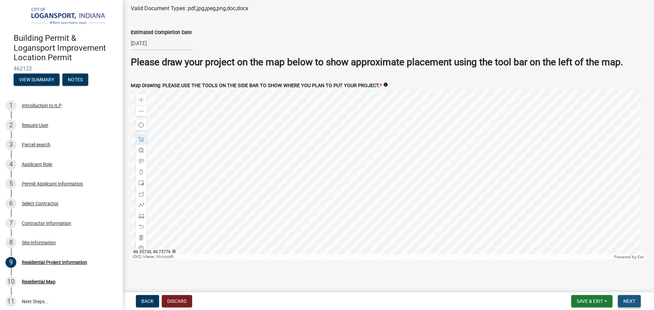
click at [633, 301] on span "Next" at bounding box center [629, 301] width 12 height 5
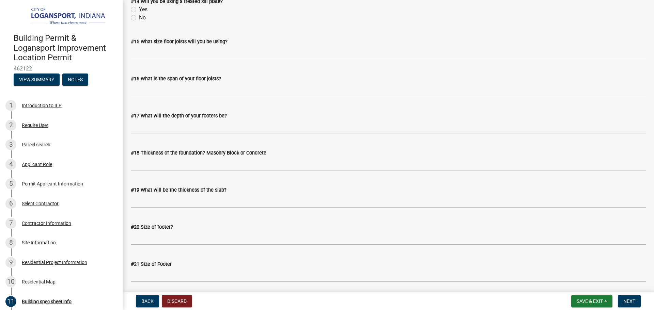
scroll to position [876, 0]
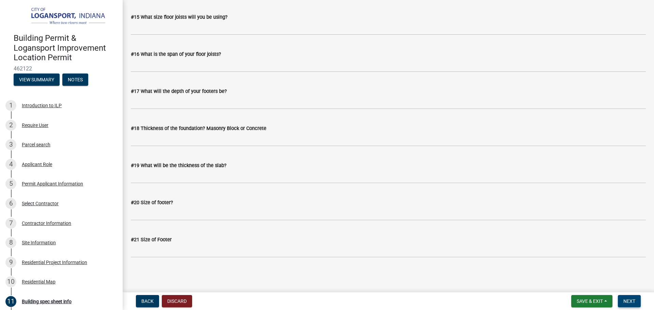
click at [635, 301] on span "Next" at bounding box center [629, 301] width 12 height 5
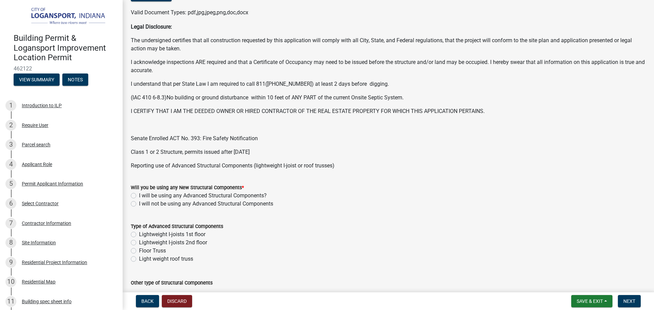
scroll to position [136, 0]
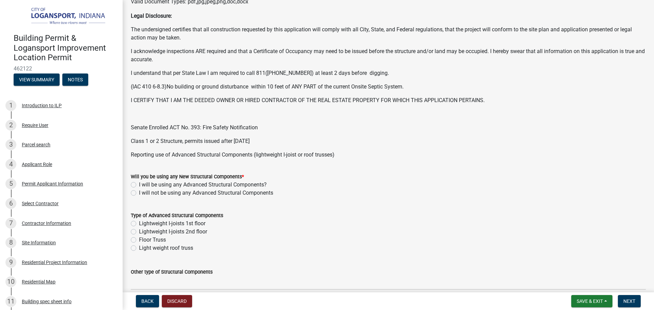
click at [139, 191] on label "I will not be using any Advanced Structural Components" at bounding box center [206, 193] width 134 height 8
click at [139, 191] on input "I will not be using any Advanced Structural Components" at bounding box center [141, 191] width 4 height 4
radio input "true"
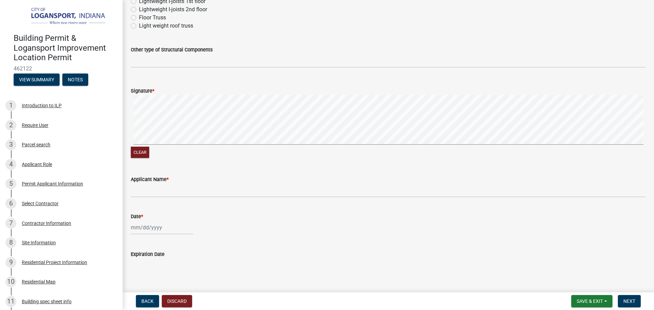
scroll to position [374, 0]
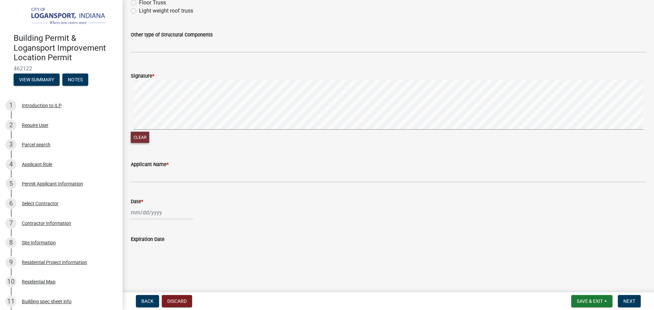
click at [136, 138] on button "Clear" at bounding box center [140, 137] width 18 height 11
click at [154, 79] on form "Signature * Clear" at bounding box center [388, 104] width 515 height 81
click at [165, 75] on form "Signature * Clear" at bounding box center [388, 104] width 515 height 81
click at [181, 76] on form "Signature * Clear" at bounding box center [388, 104] width 515 height 81
click at [137, 139] on button "Clear" at bounding box center [140, 137] width 18 height 11
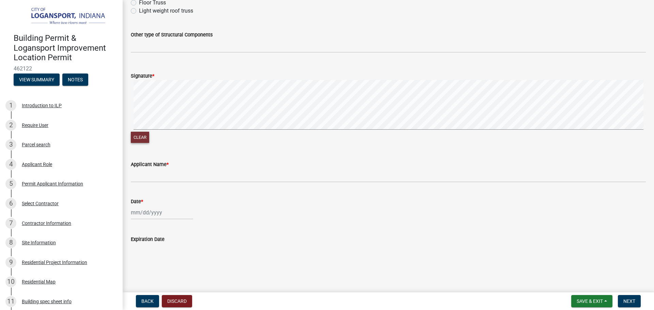
click at [144, 140] on button "Clear" at bounding box center [140, 137] width 18 height 11
click at [143, 140] on button "Clear" at bounding box center [140, 137] width 18 height 11
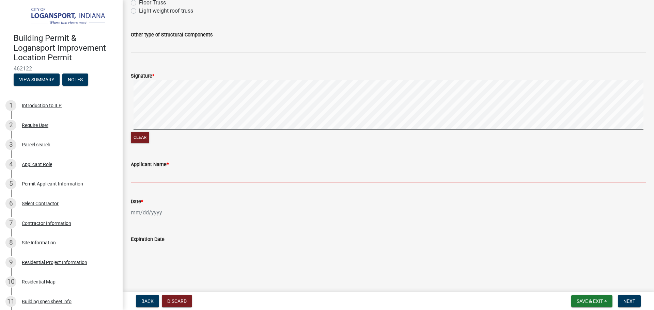
click at [169, 175] on input "Applicant Name *" at bounding box center [388, 176] width 515 height 14
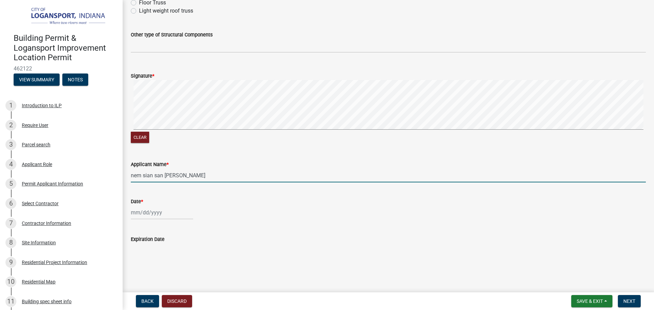
type input "nem sian san [PERSON_NAME]"
click at [146, 208] on div at bounding box center [162, 213] width 62 height 14
select select "8"
select select "2025"
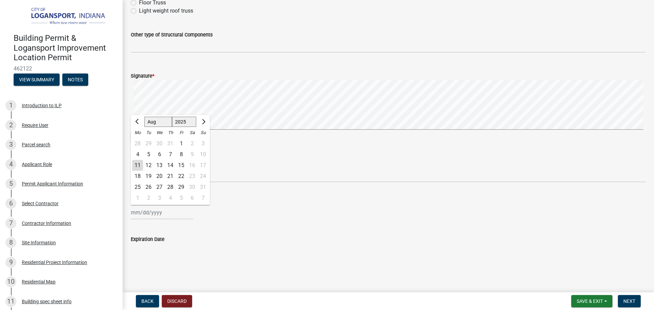
click at [139, 166] on div "11" at bounding box center [137, 165] width 11 height 11
type input "[DATE]"
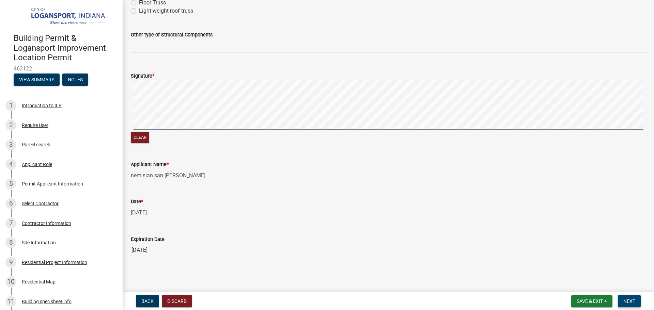
click at [637, 300] on button "Next" at bounding box center [629, 301] width 23 height 12
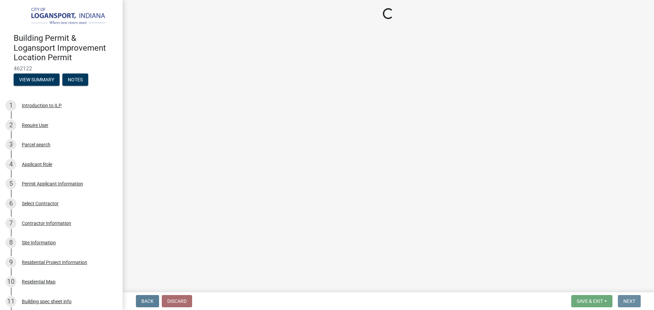
scroll to position [0, 0]
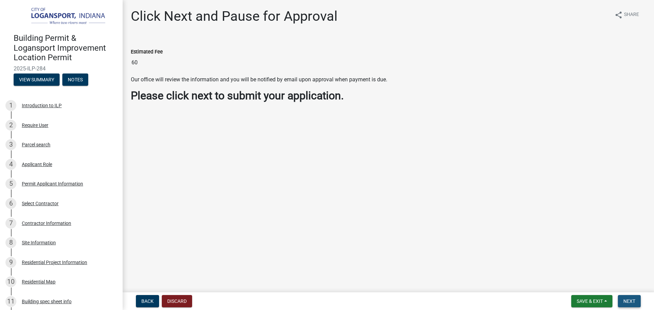
click at [635, 306] on button "Next" at bounding box center [629, 301] width 23 height 12
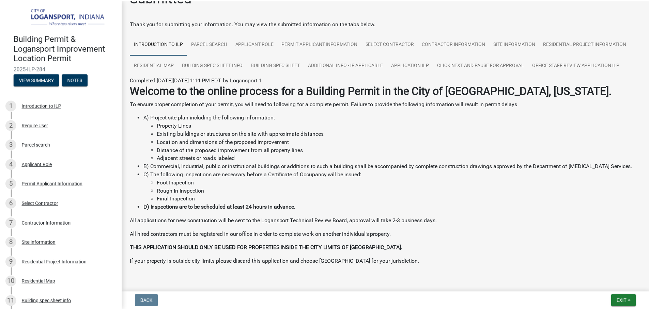
scroll to position [35, 0]
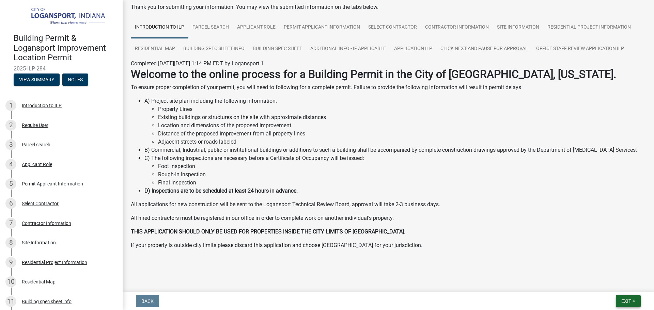
click at [626, 301] on span "Exit" at bounding box center [626, 301] width 10 height 5
click at [621, 284] on button "Save & Exit" at bounding box center [613, 284] width 55 height 16
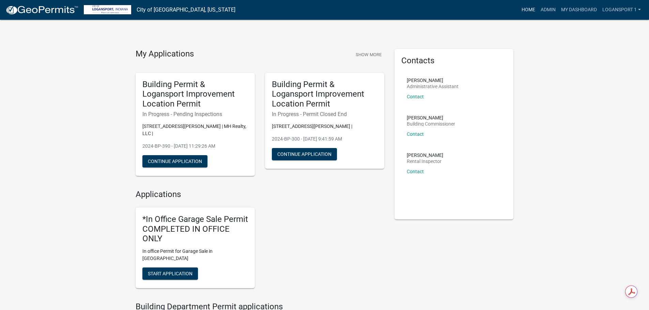
click at [532, 12] on link "Home" at bounding box center [528, 9] width 19 height 13
